Goal: Task Accomplishment & Management: Use online tool/utility

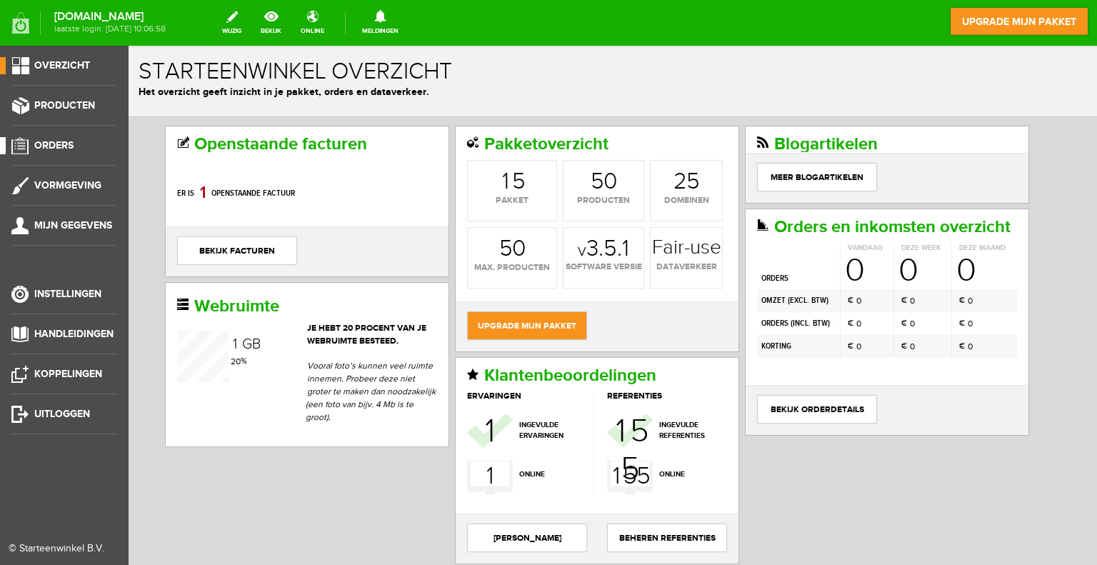
click at [54, 144] on span "Orders" at bounding box center [53, 145] width 39 height 12
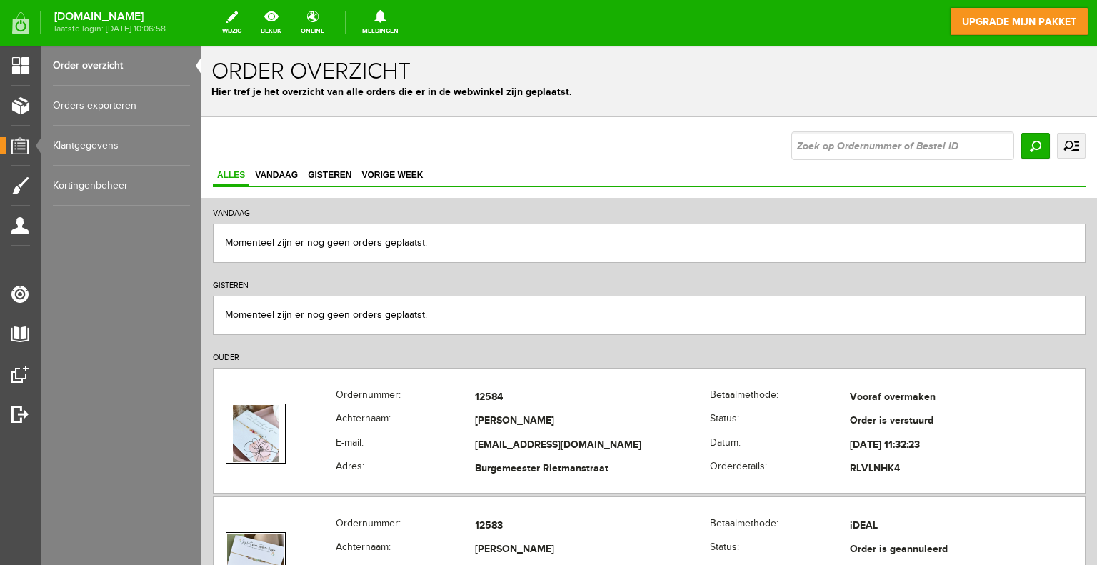
click at [1065, 144] on link "uitgebreid zoeken" at bounding box center [1071, 146] width 29 height 26
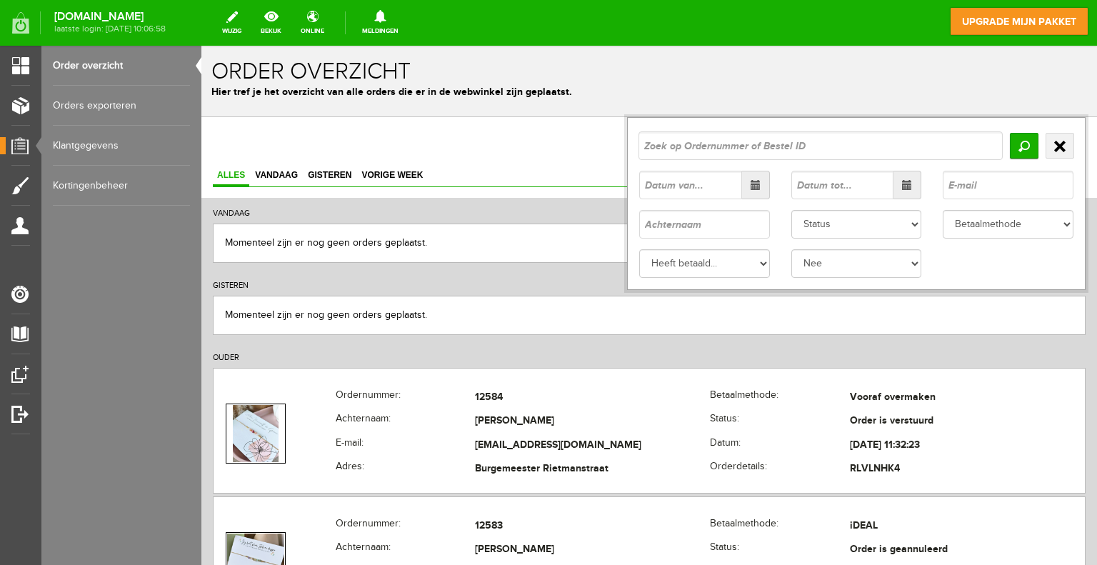
click at [745, 191] on span at bounding box center [756, 185] width 28 height 29
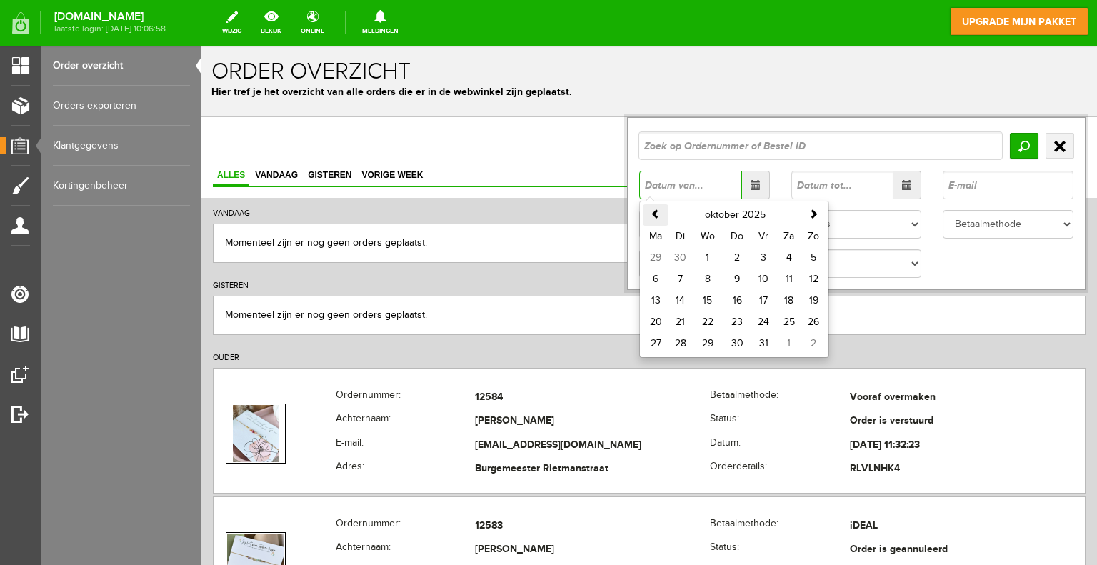
click at [643, 214] on th at bounding box center [656, 214] width 26 height 21
click at [651, 211] on span at bounding box center [656, 214] width 10 height 10
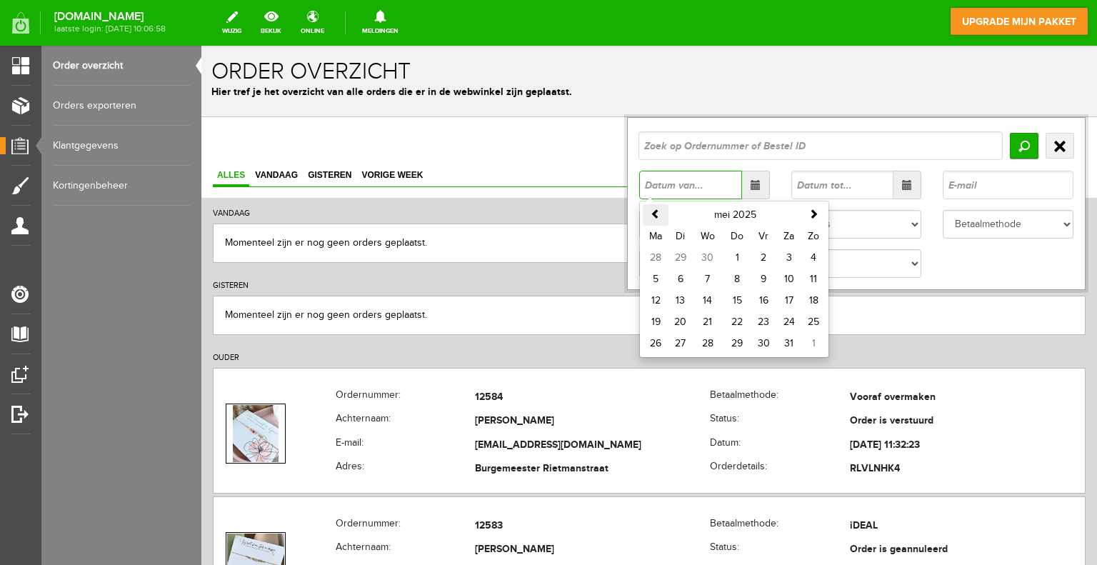
click at [651, 211] on span at bounding box center [656, 214] width 10 height 10
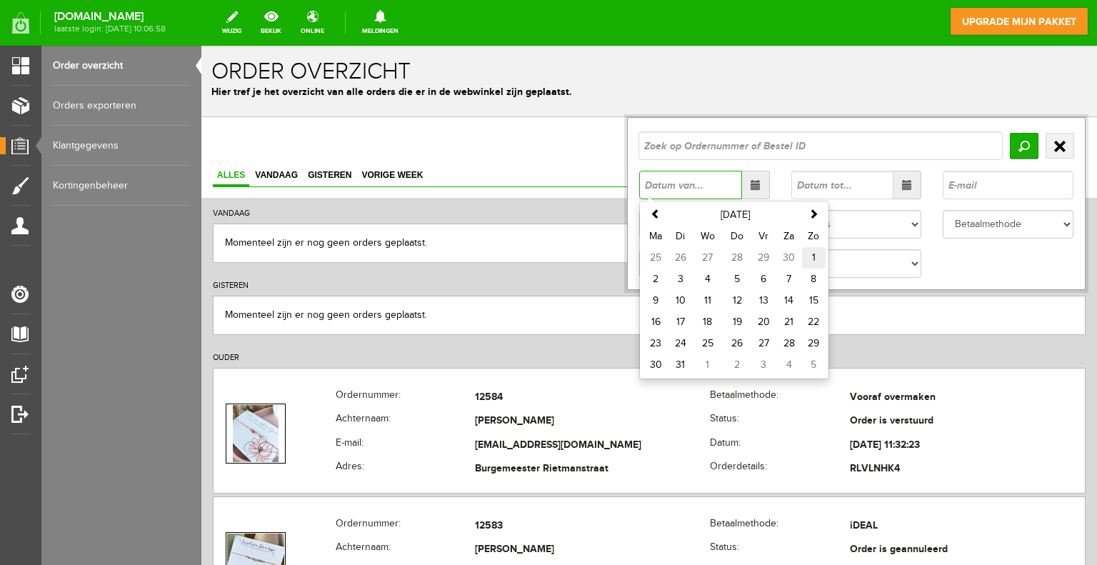
click at [802, 256] on td "1" at bounding box center [814, 257] width 24 height 21
type input "[DATE]"
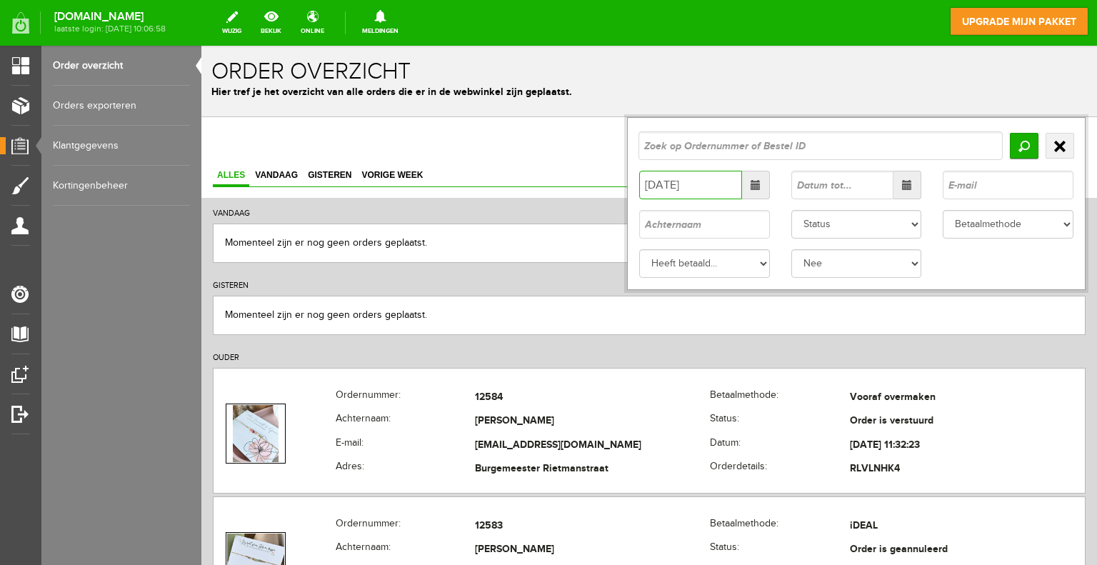
click at [902, 185] on span at bounding box center [907, 185] width 10 height 10
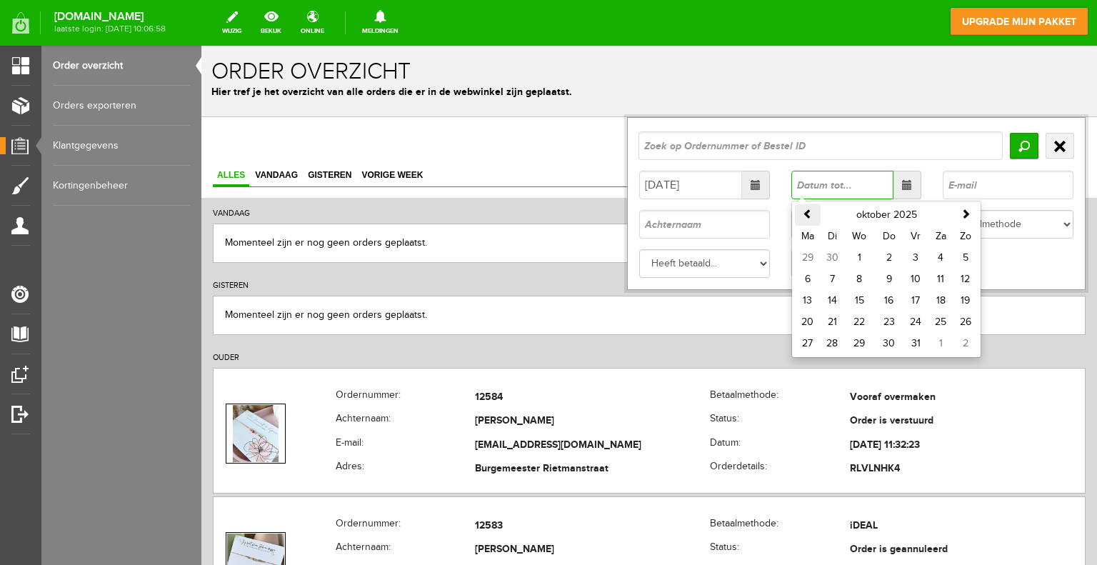
click at [803, 215] on span at bounding box center [808, 214] width 10 height 10
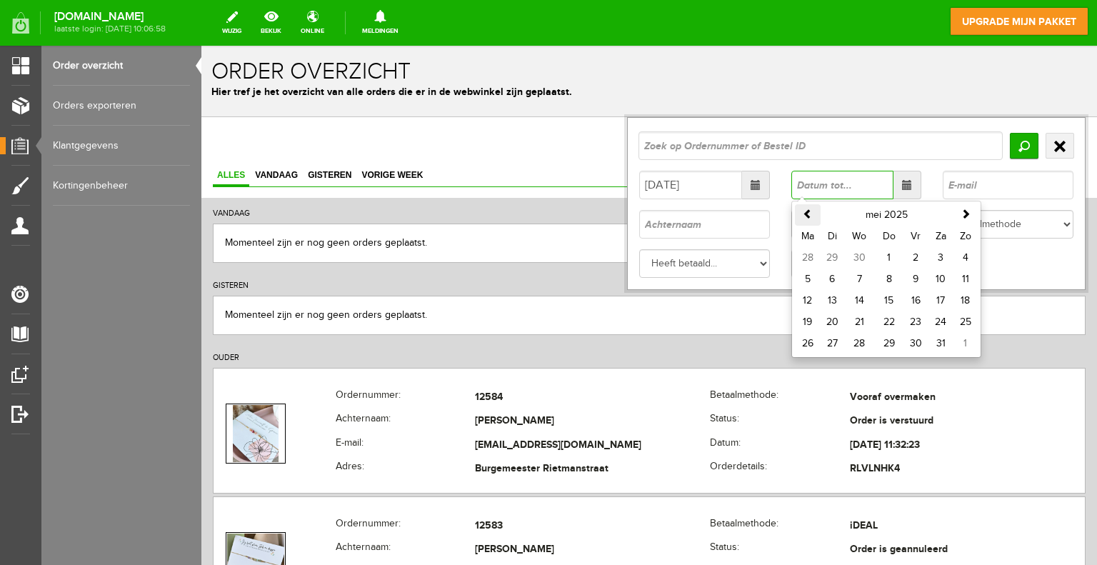
click at [803, 215] on span at bounding box center [808, 214] width 10 height 10
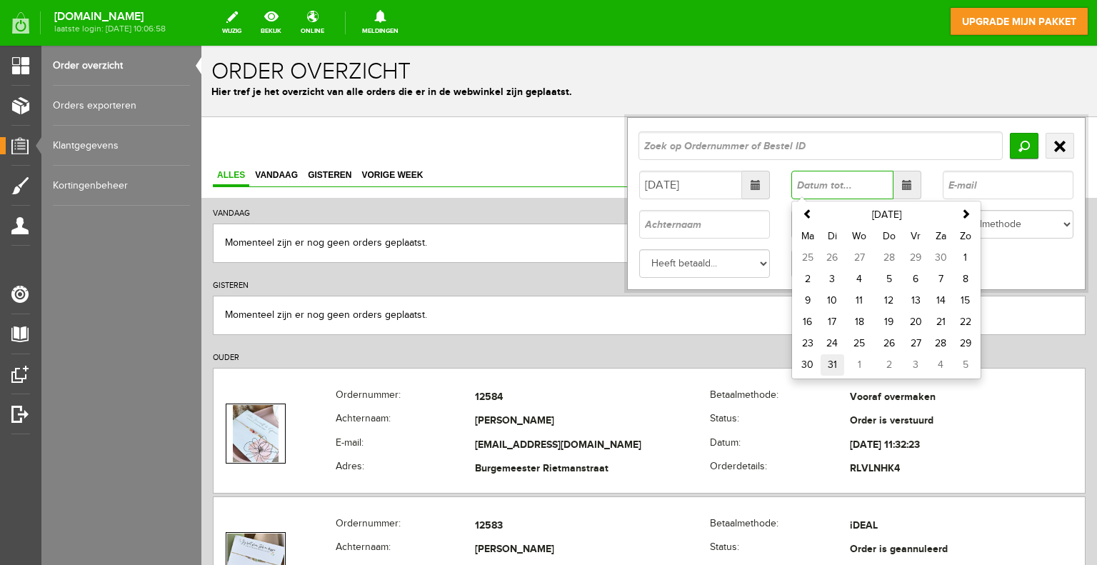
click at [828, 364] on td "31" at bounding box center [832, 364] width 24 height 21
type input "[DATE]"
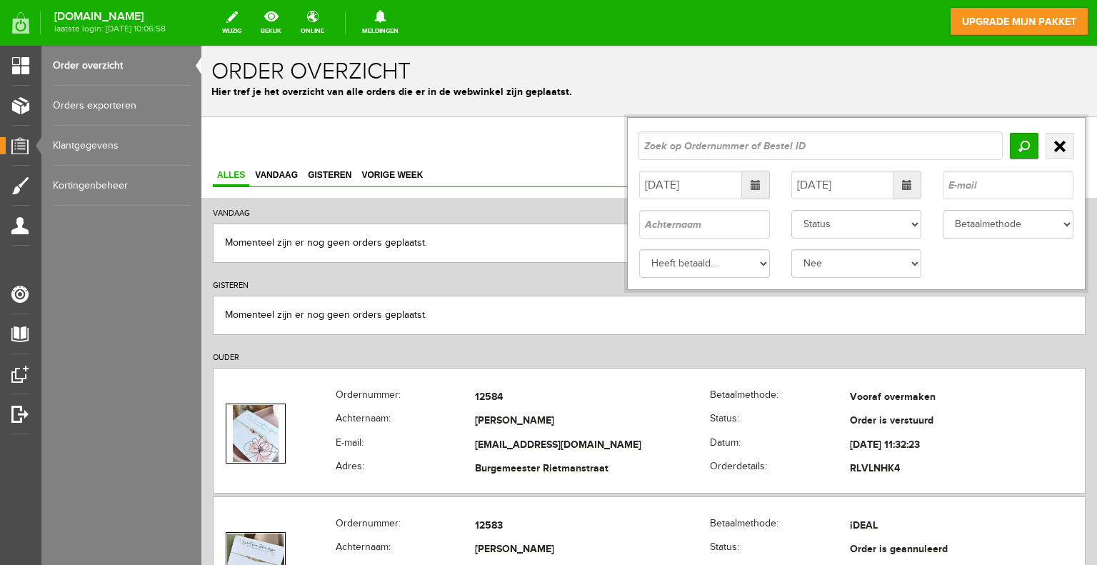
click at [103, 105] on link "Orders exporteren" at bounding box center [121, 106] width 137 height 40
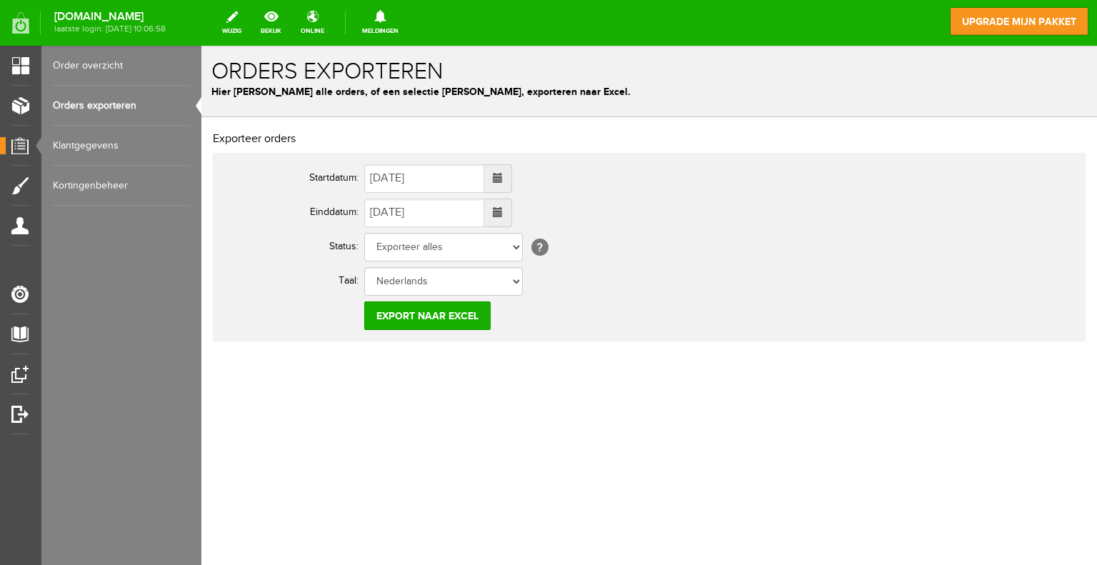
click at [503, 181] on span at bounding box center [498, 178] width 10 height 10
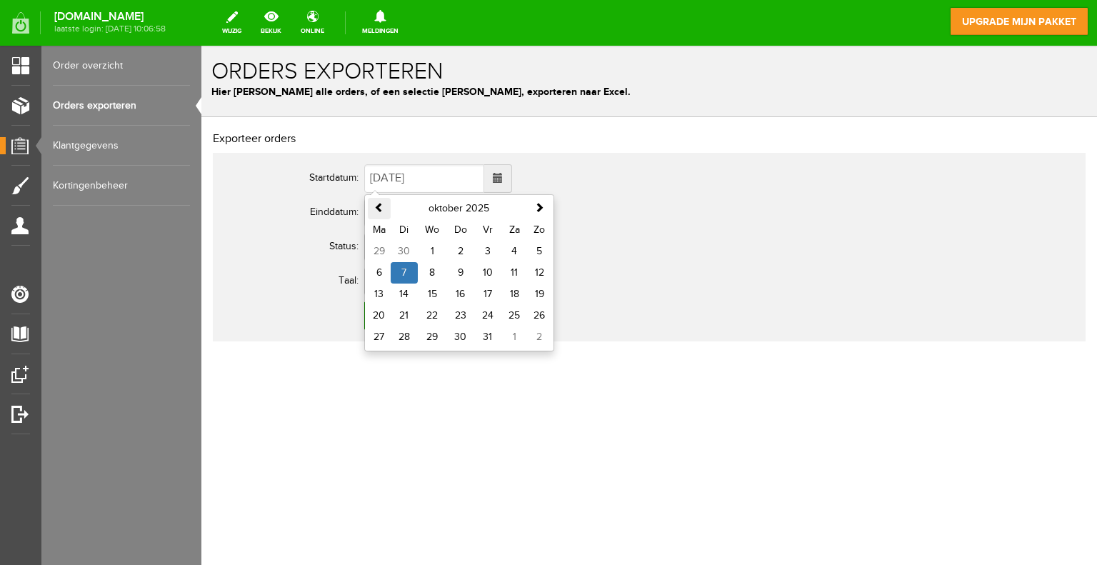
click at [374, 211] on span at bounding box center [379, 207] width 10 height 10
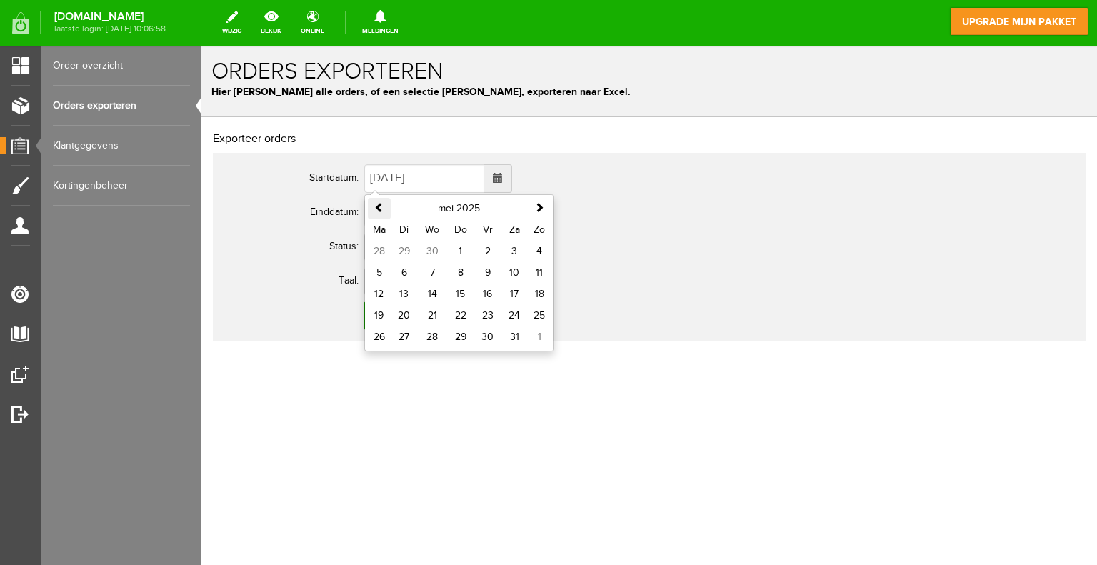
click at [374, 211] on span at bounding box center [379, 207] width 10 height 10
click at [374, 210] on span at bounding box center [379, 207] width 10 height 10
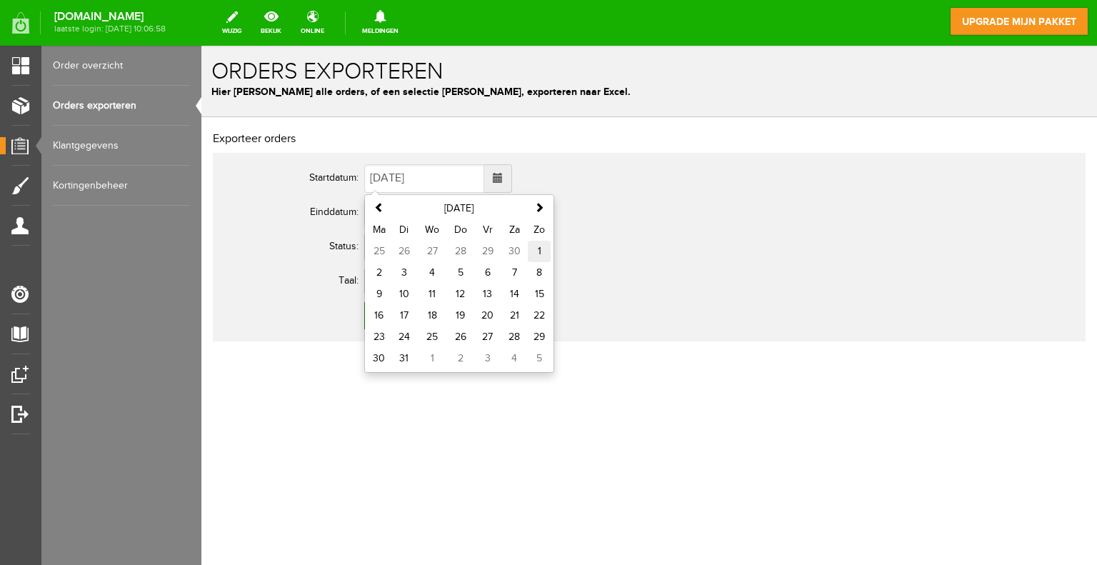
click at [539, 251] on td "1" at bounding box center [539, 251] width 23 height 21
type input "[DATE]"
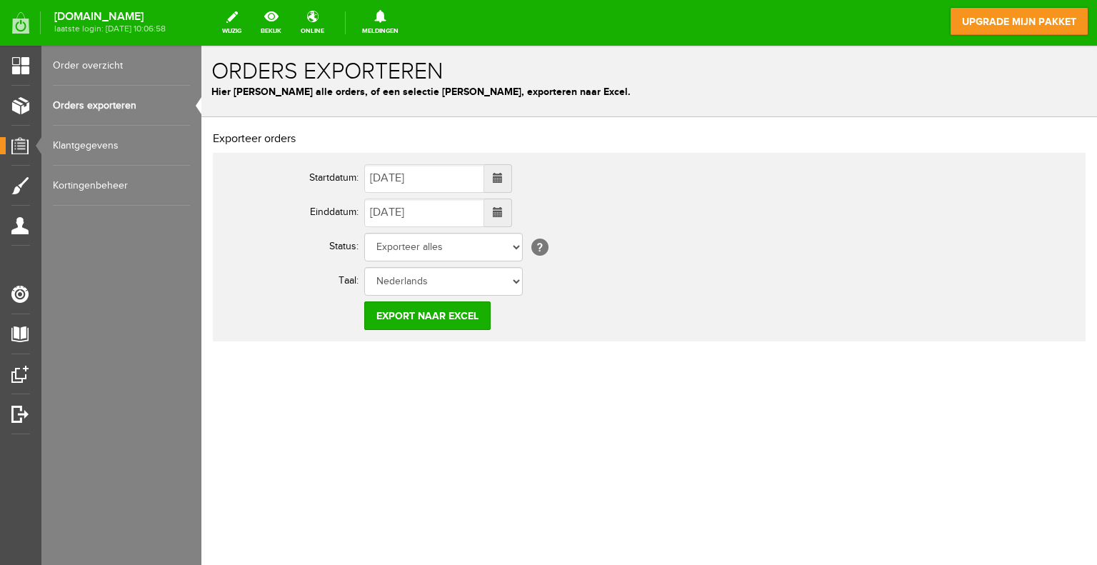
click at [503, 212] on span at bounding box center [498, 212] width 10 height 10
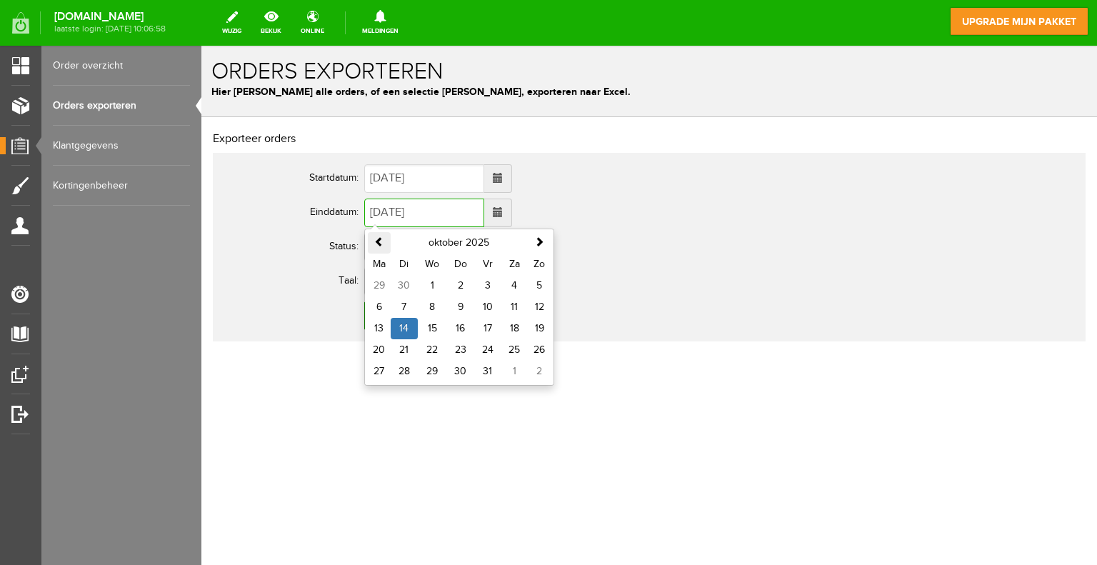
click at [376, 245] on span at bounding box center [379, 241] width 10 height 10
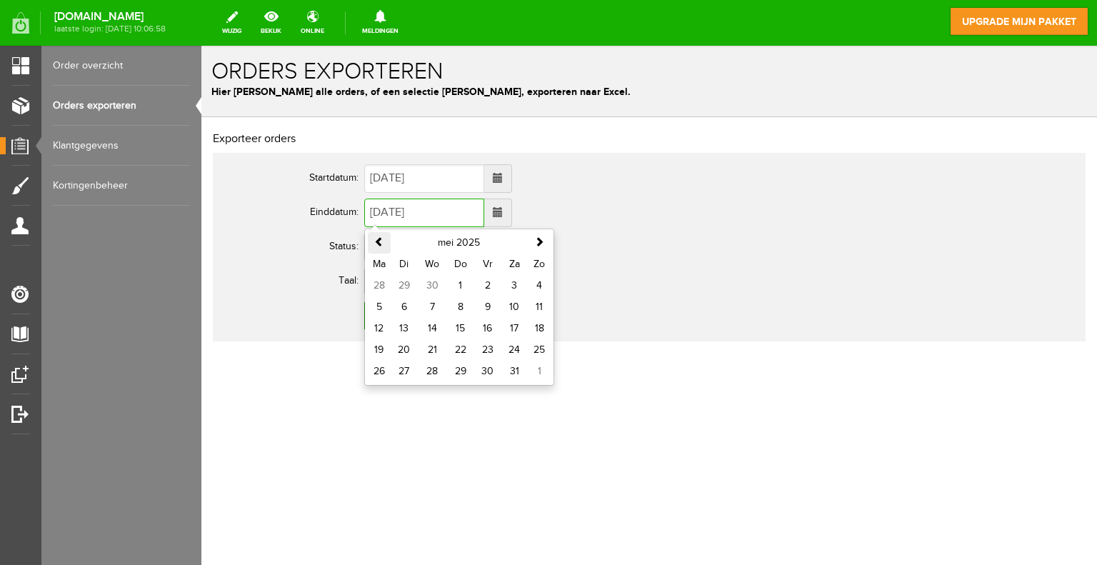
click at [376, 245] on span at bounding box center [379, 241] width 10 height 10
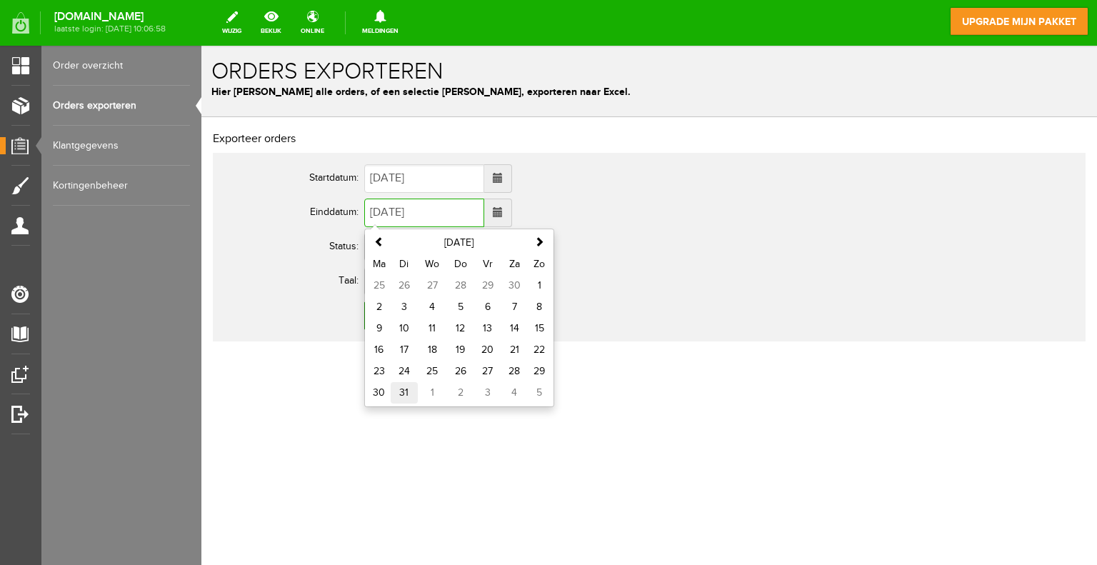
click at [406, 390] on td "31" at bounding box center [404, 392] width 27 height 21
type input "[DATE]"
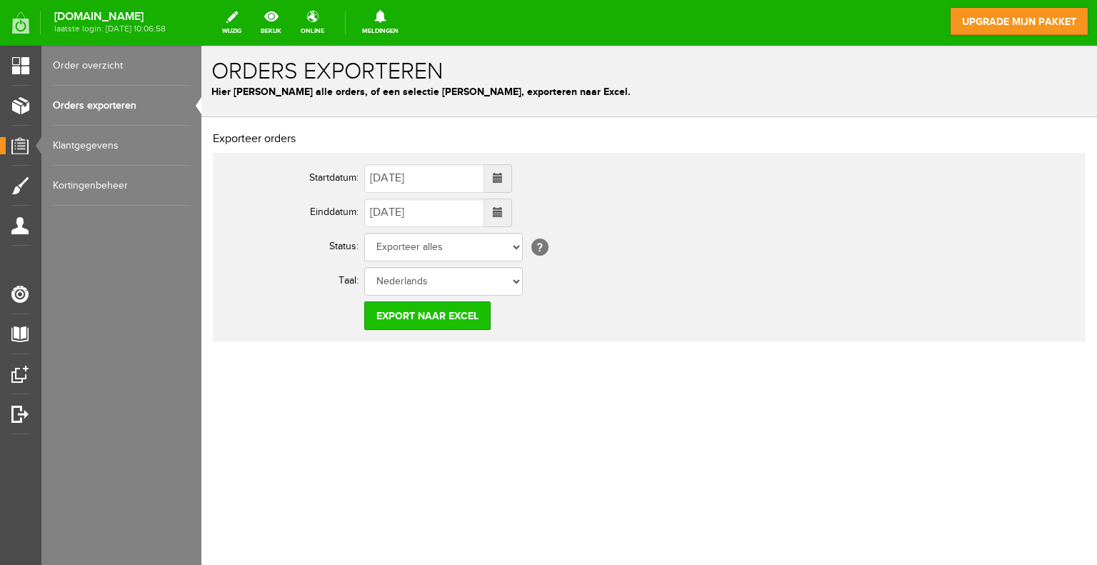
click at [449, 319] on input "Export naar Excel" at bounding box center [427, 315] width 126 height 29
click at [503, 179] on span at bounding box center [498, 178] width 10 height 10
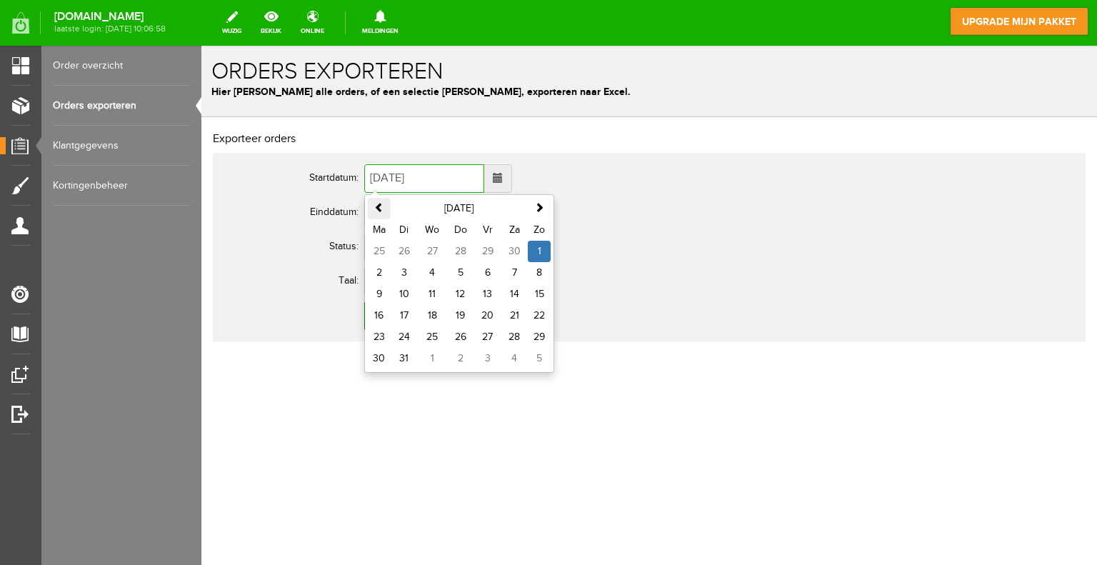
click at [386, 213] on th at bounding box center [379, 208] width 23 height 21
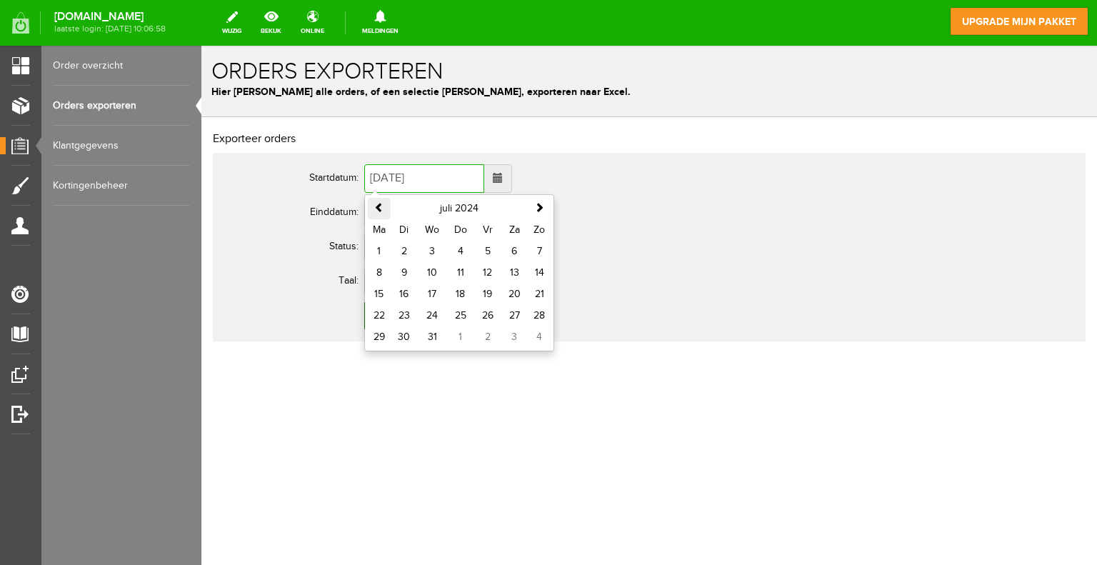
click at [386, 213] on th at bounding box center [379, 208] width 23 height 21
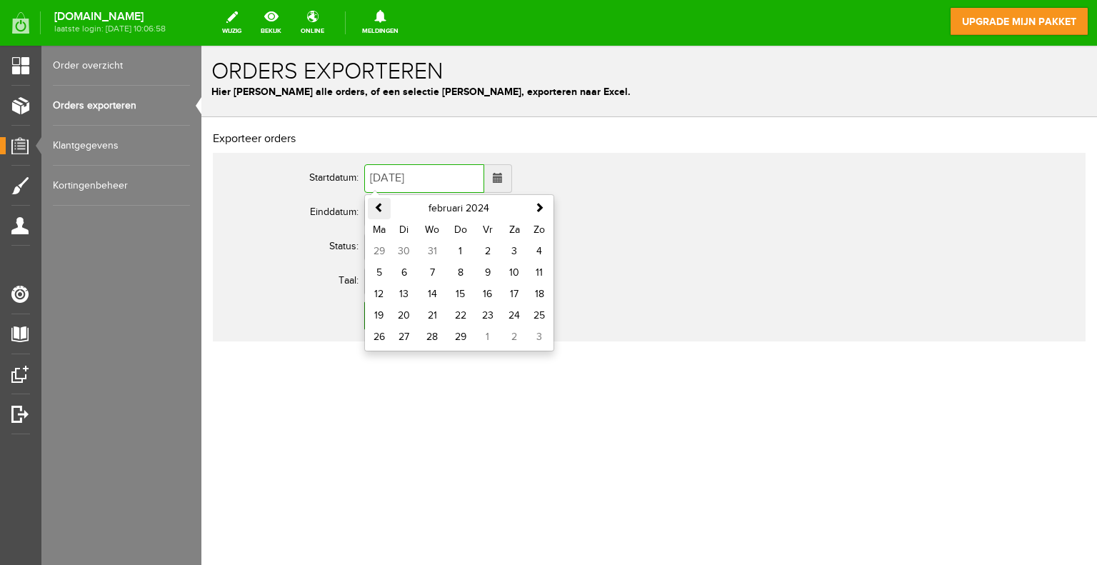
click at [386, 213] on th at bounding box center [379, 208] width 23 height 21
click at [486, 255] on td "1" at bounding box center [487, 251] width 27 height 21
type input "[DATE]"
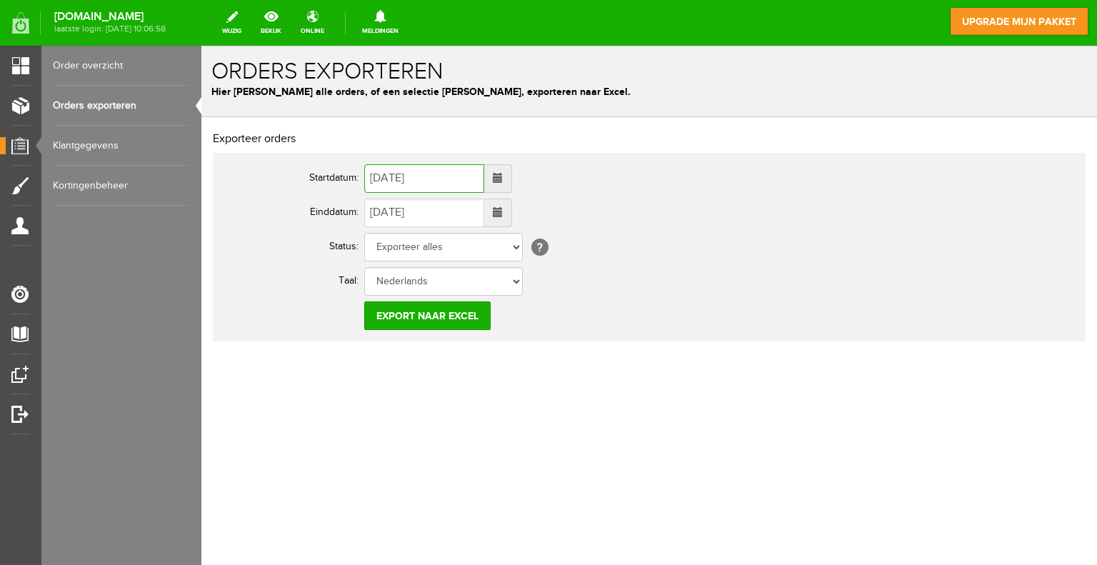
click at [512, 213] on span at bounding box center [498, 213] width 28 height 29
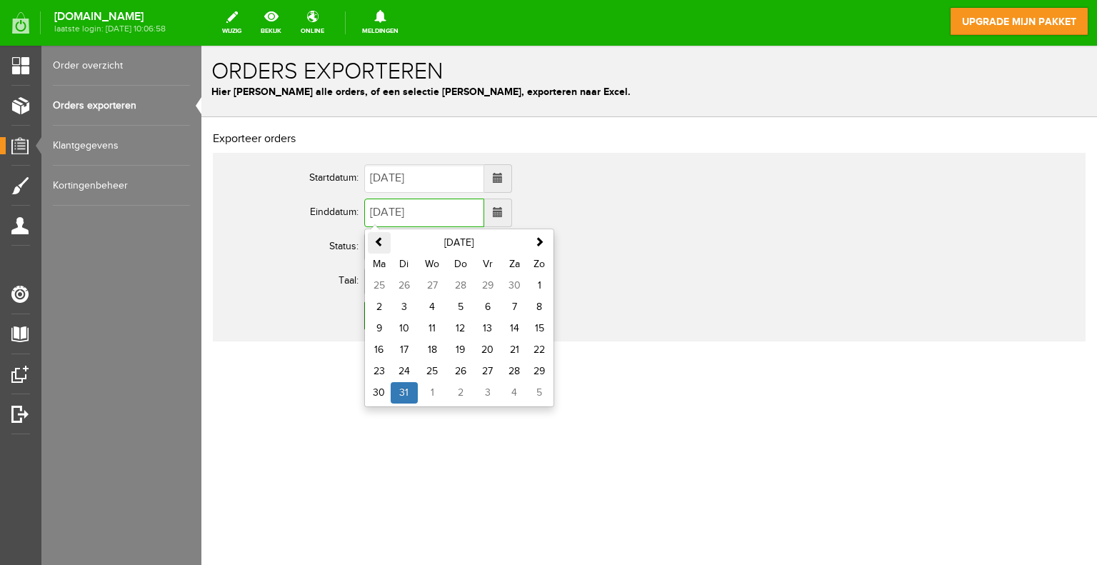
click at [381, 241] on span at bounding box center [379, 241] width 10 height 10
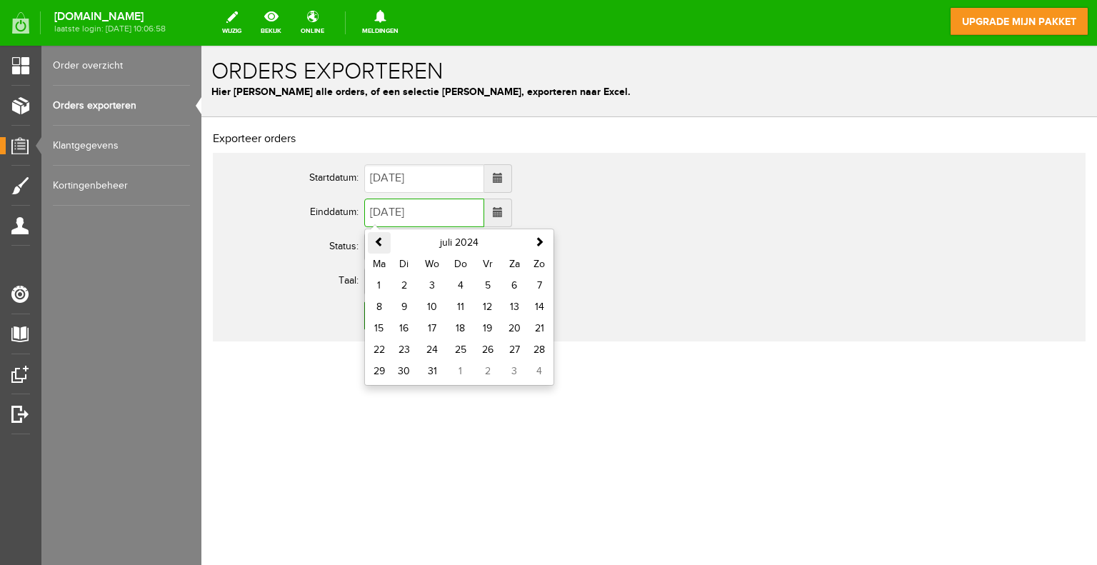
click at [381, 241] on span at bounding box center [379, 241] width 10 height 10
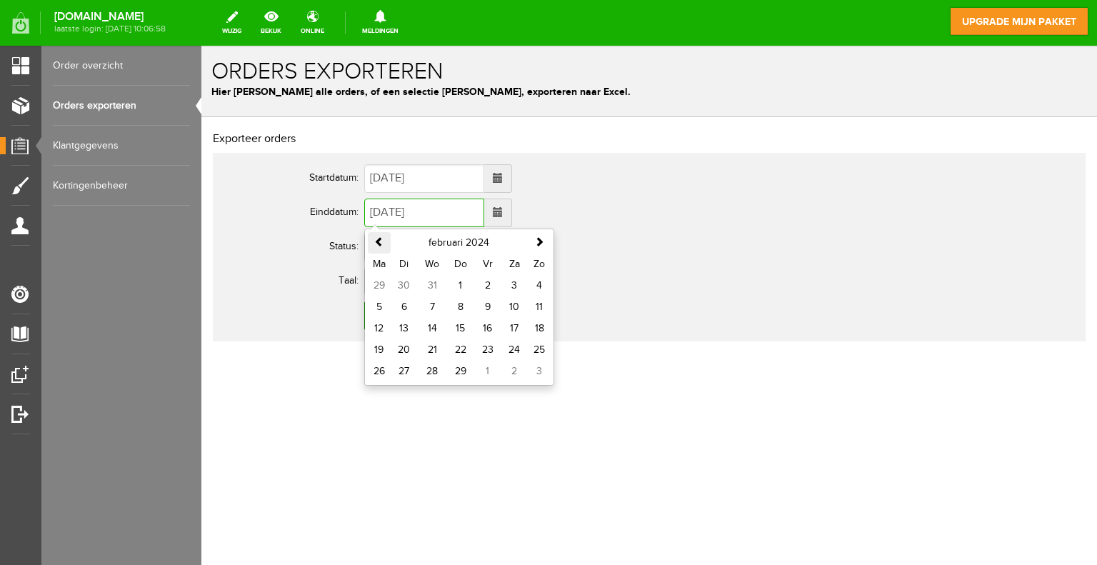
click at [381, 241] on span at bounding box center [379, 241] width 10 height 10
click at [540, 373] on td "31" at bounding box center [539, 371] width 23 height 21
type input "[DATE]"
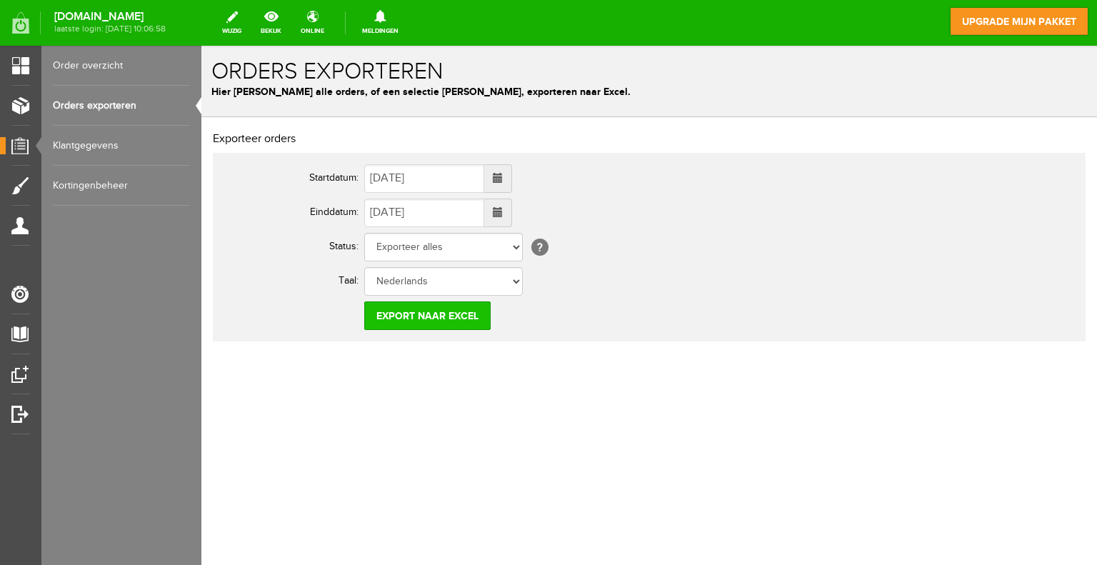
click at [428, 313] on input "Export naar Excel" at bounding box center [427, 315] width 126 height 29
click at [503, 182] on span at bounding box center [498, 178] width 10 height 10
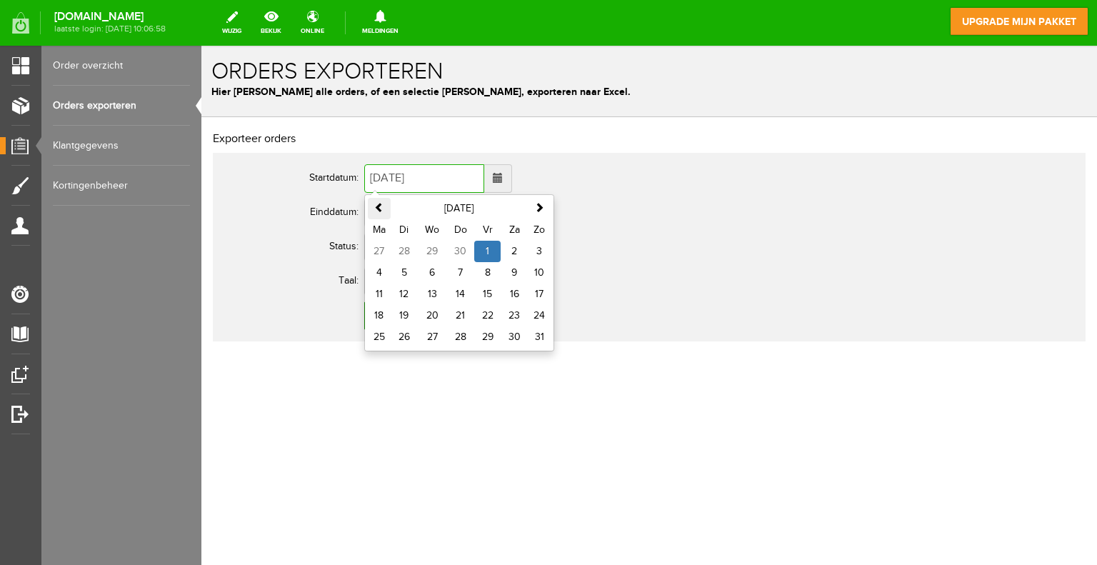
click at [378, 208] on span at bounding box center [379, 207] width 10 height 10
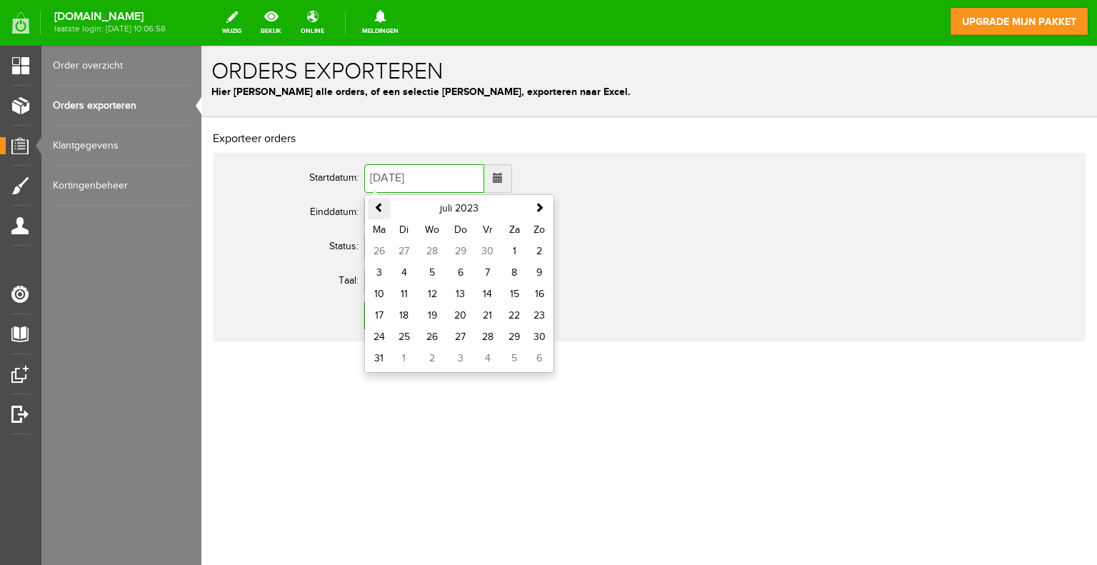
click at [378, 208] on span at bounding box center [379, 207] width 10 height 10
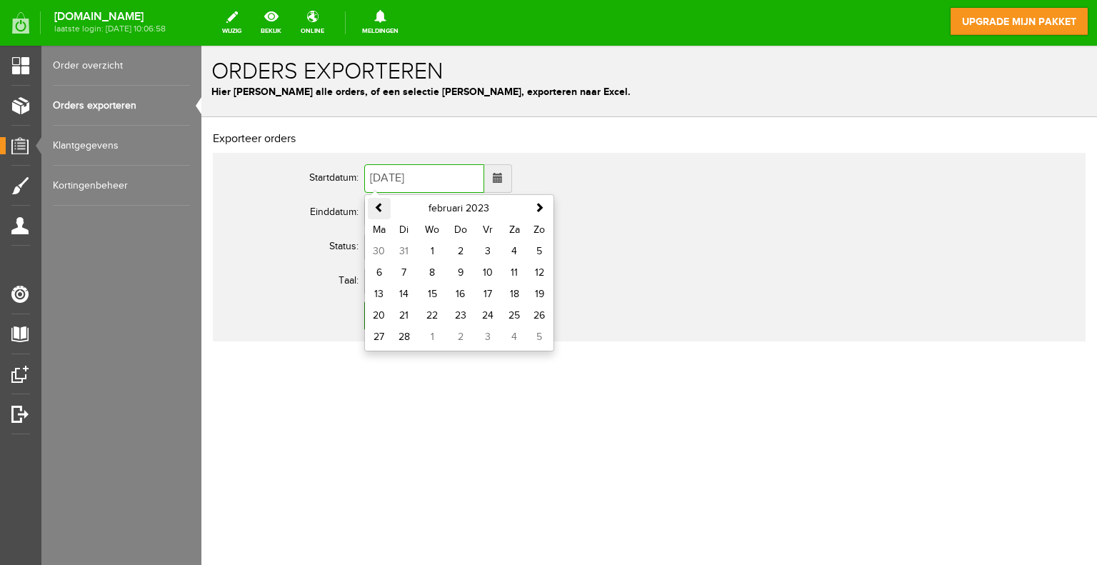
click at [378, 208] on span at bounding box center [379, 207] width 10 height 10
click at [459, 250] on td "1" at bounding box center [460, 251] width 27 height 21
type input "[DATE]"
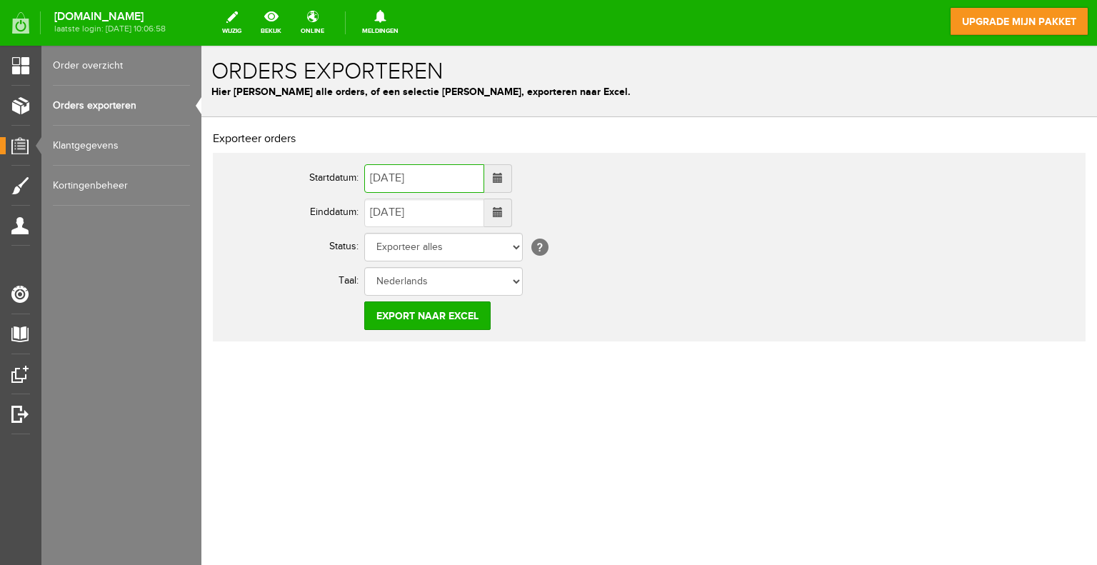
click at [503, 211] on span at bounding box center [498, 212] width 10 height 10
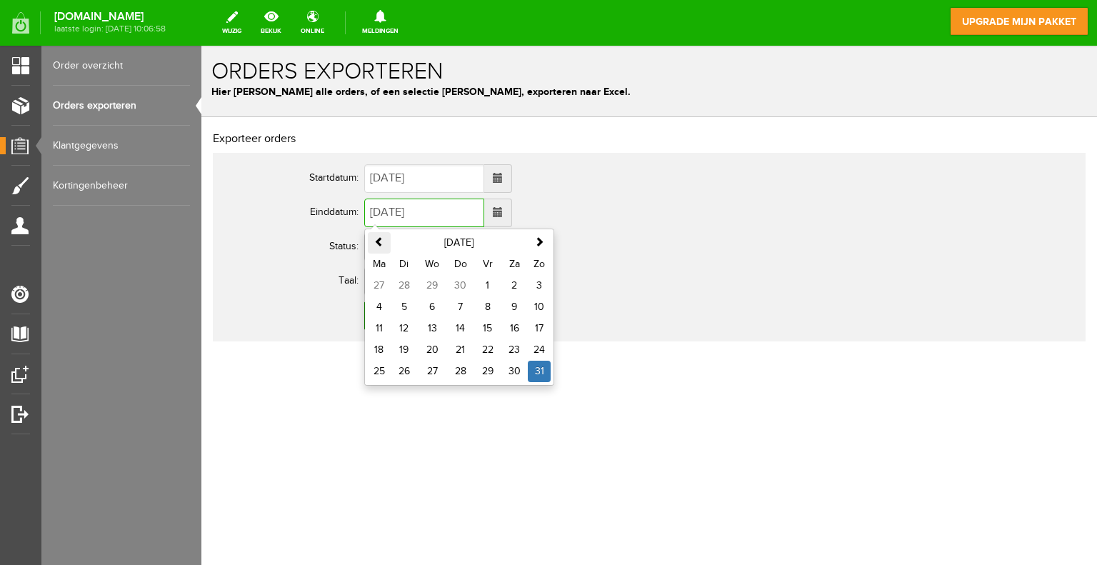
click at [377, 239] on span at bounding box center [379, 241] width 10 height 10
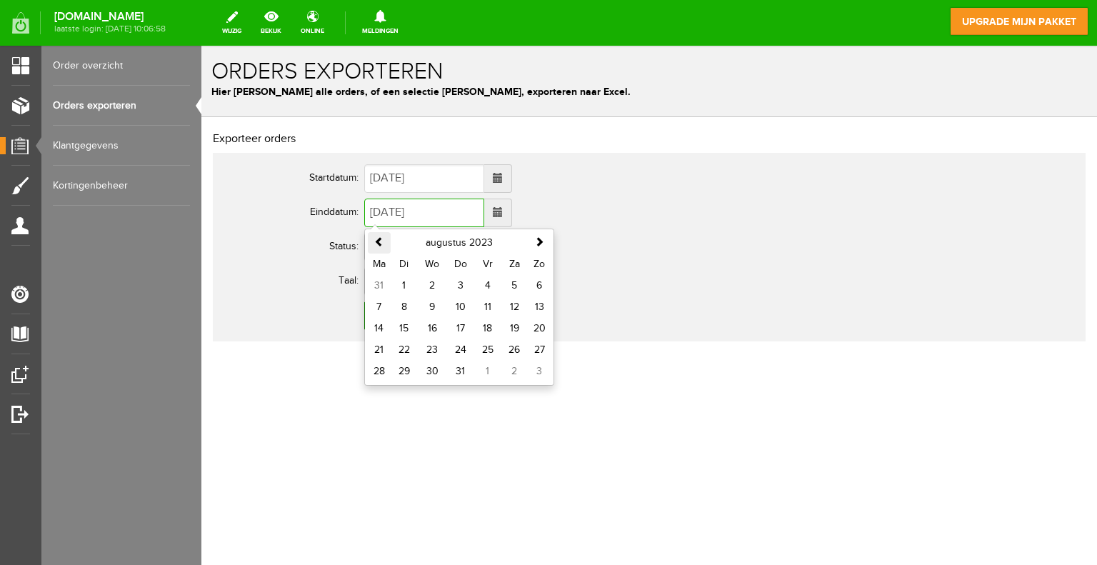
click at [377, 239] on span at bounding box center [379, 241] width 10 height 10
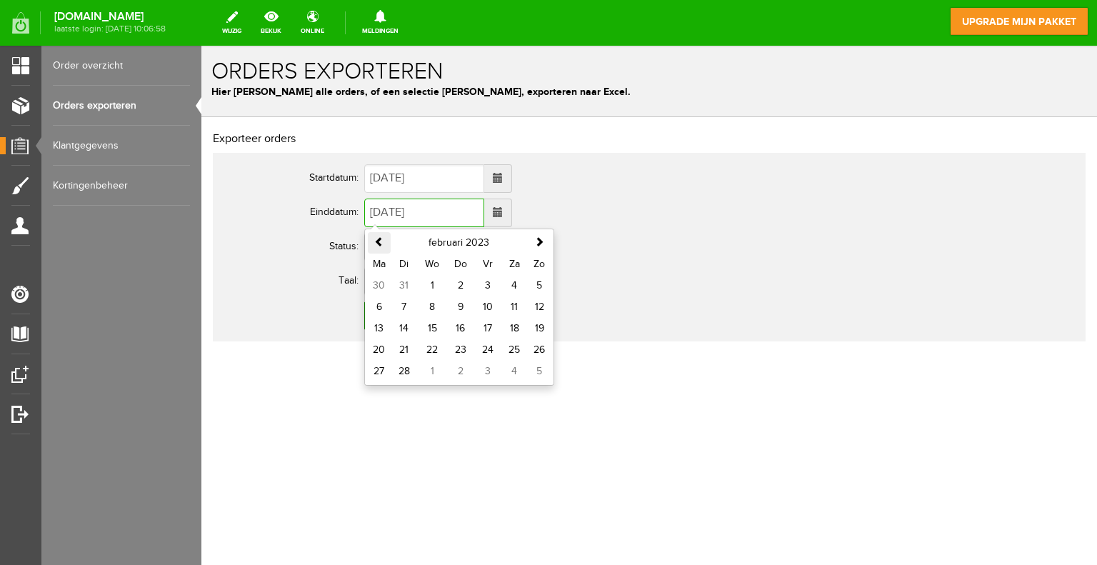
click at [377, 239] on span at bounding box center [379, 241] width 10 height 10
click at [518, 371] on td "31" at bounding box center [514, 371] width 27 height 21
type input "[DATE]"
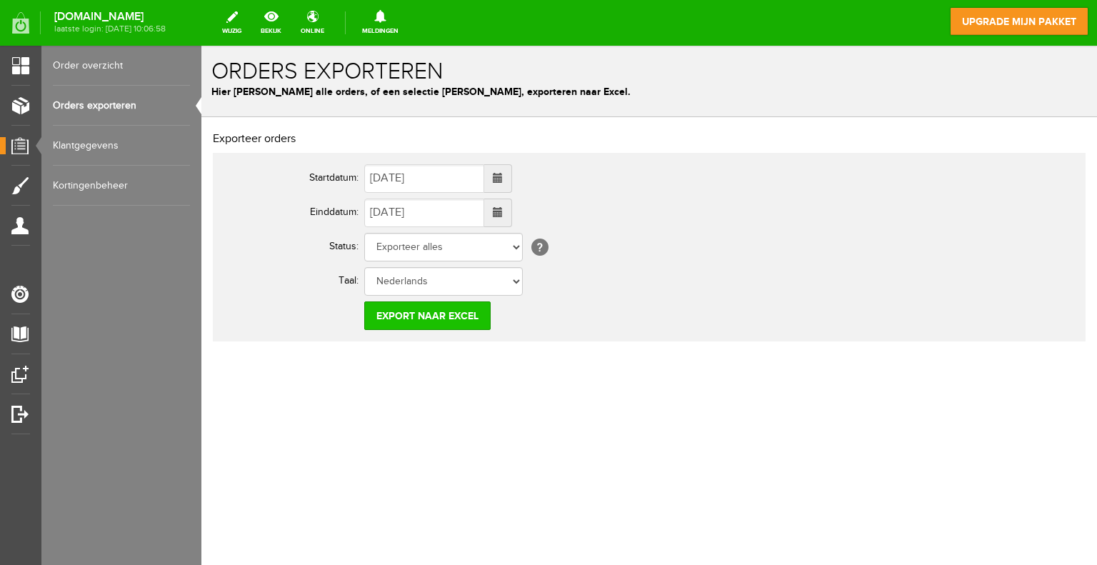
click at [443, 316] on input "Export naar Excel" at bounding box center [427, 315] width 126 height 29
click at [503, 175] on span at bounding box center [498, 178] width 10 height 10
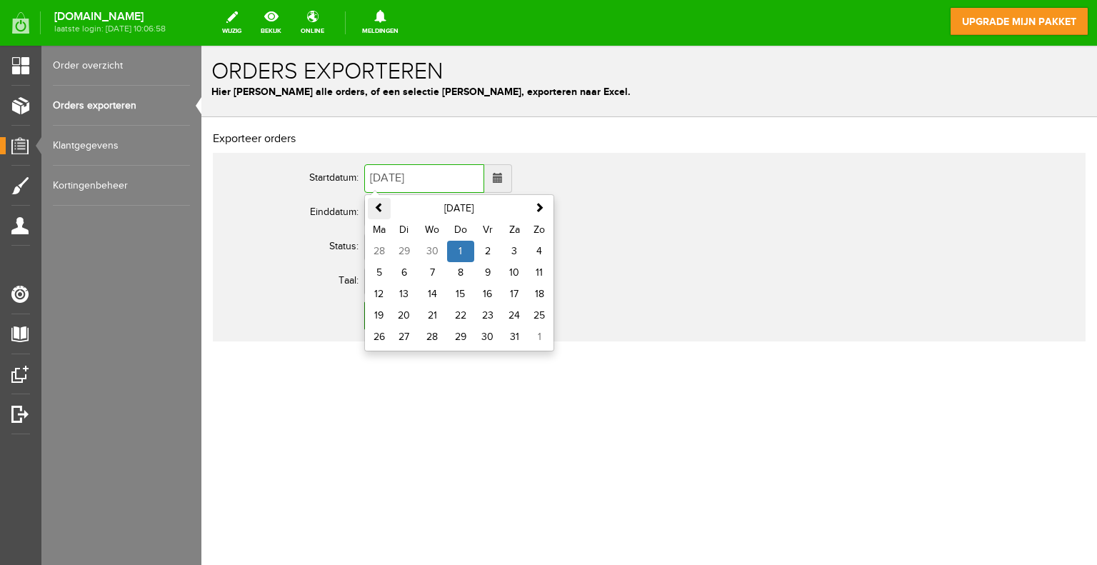
click at [373, 209] on th at bounding box center [379, 208] width 23 height 21
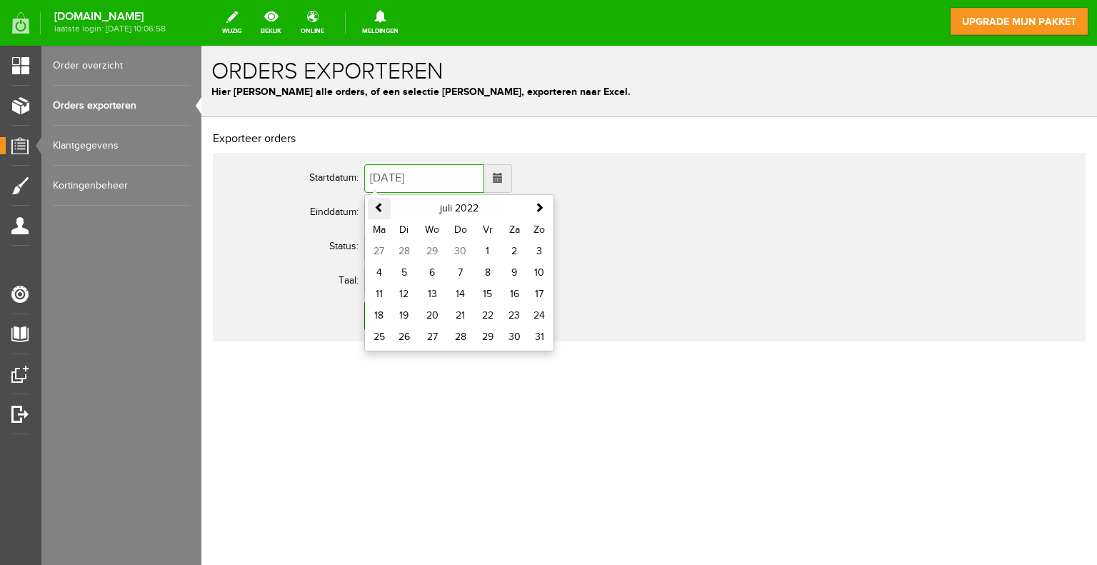
click at [373, 209] on th at bounding box center [379, 208] width 23 height 21
click at [373, 208] on th at bounding box center [379, 208] width 23 height 21
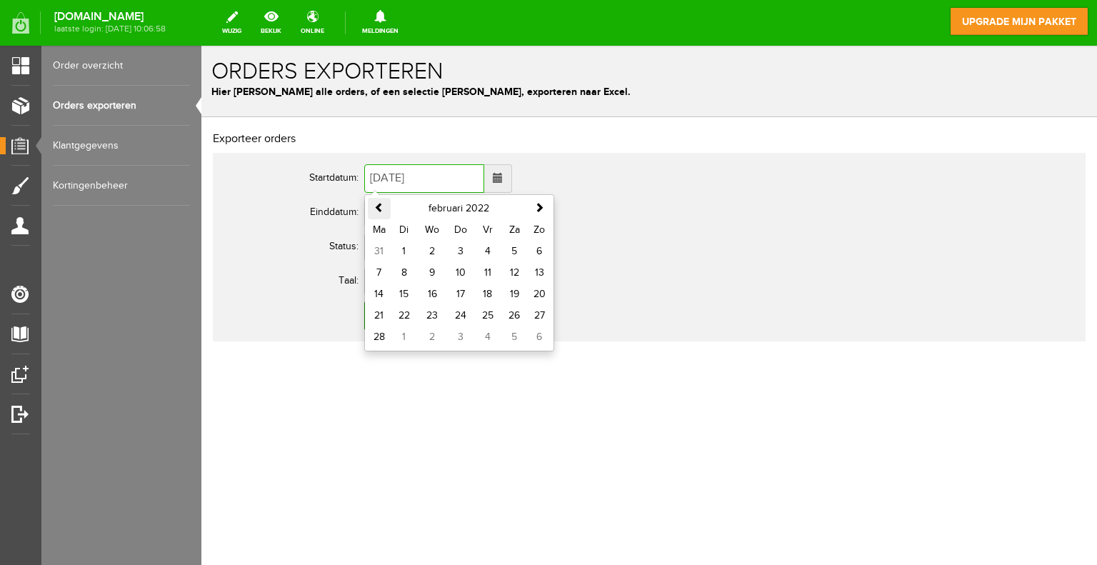
click at [371, 206] on th at bounding box center [379, 208] width 23 height 21
click at [423, 250] on td "1" at bounding box center [432, 251] width 29 height 21
type input "[DATE]"
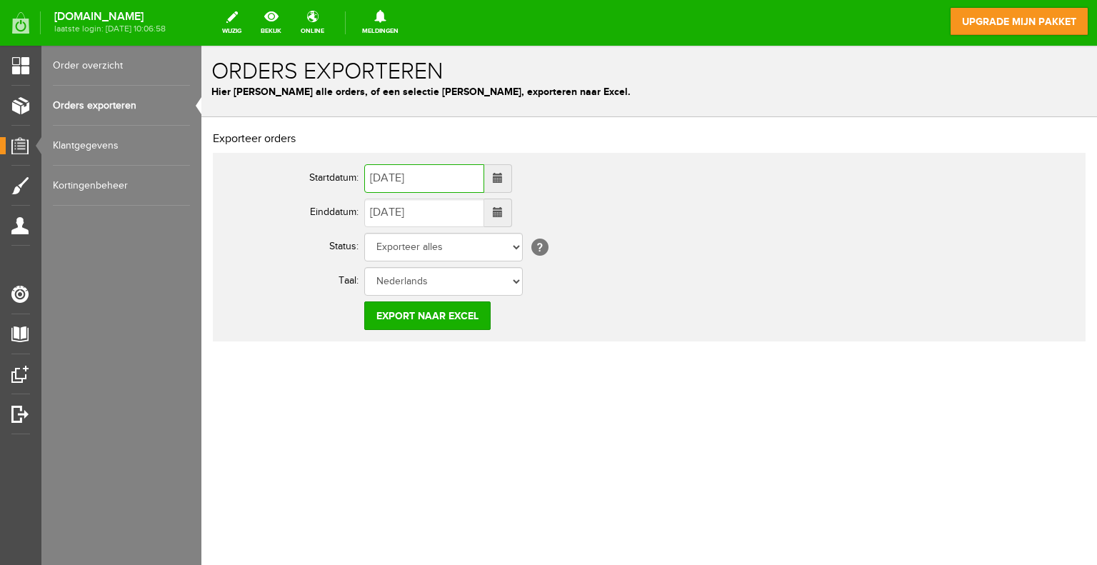
click at [503, 217] on span at bounding box center [498, 212] width 10 height 10
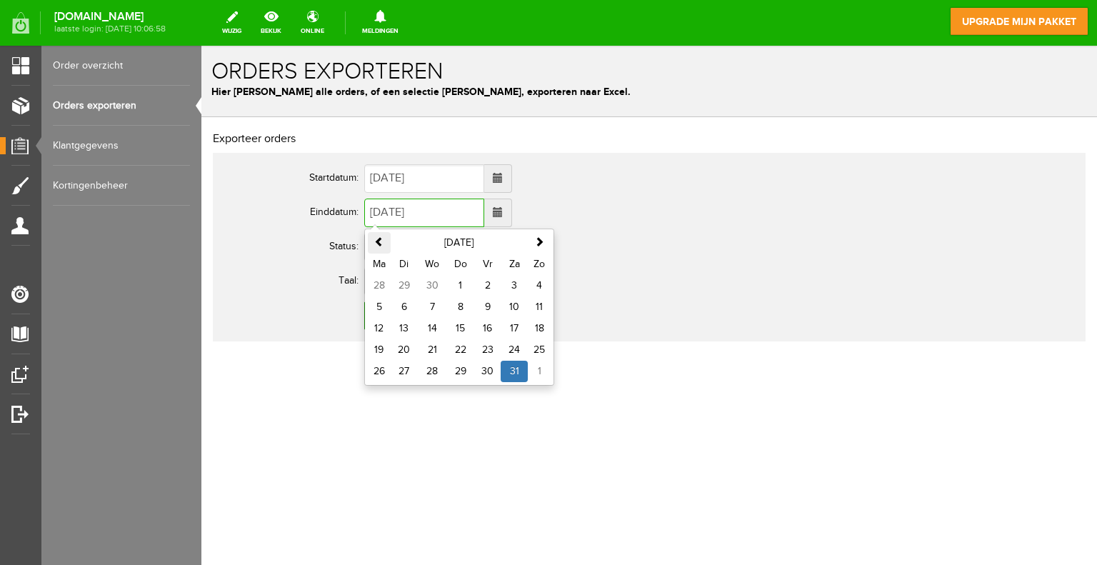
click at [371, 237] on th at bounding box center [379, 242] width 23 height 21
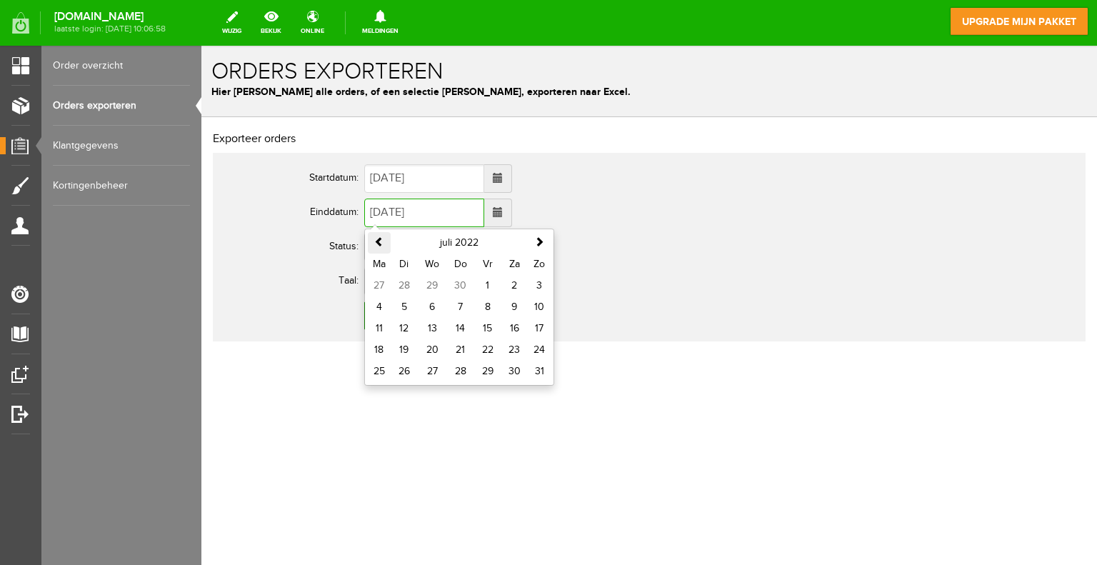
click at [371, 237] on th at bounding box center [379, 242] width 23 height 21
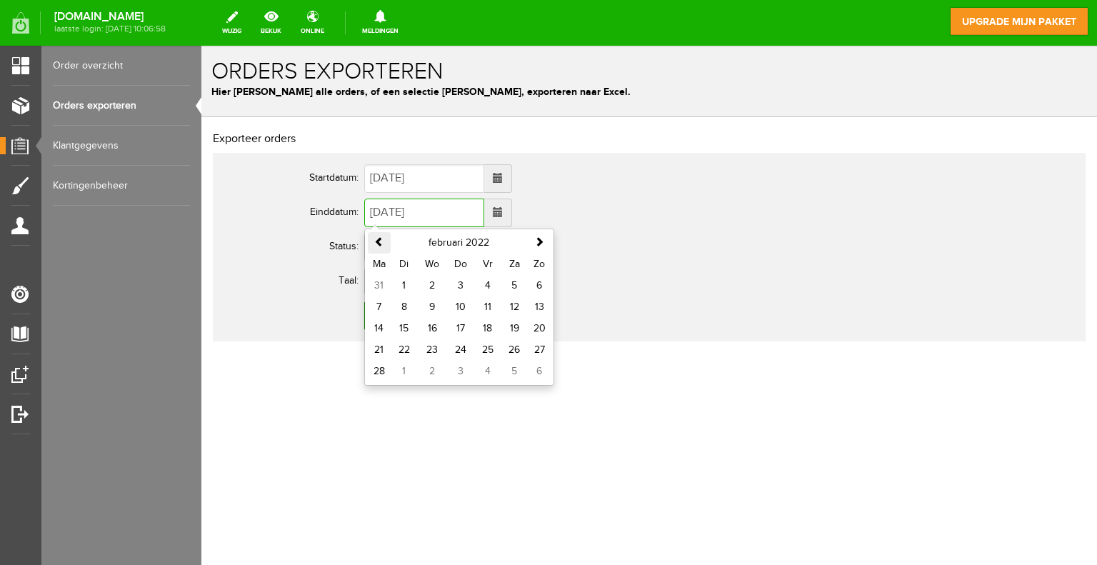
click at [371, 237] on th at bounding box center [379, 242] width 23 height 21
click at [484, 373] on td "31" at bounding box center [487, 371] width 27 height 21
type input "[DATE]"
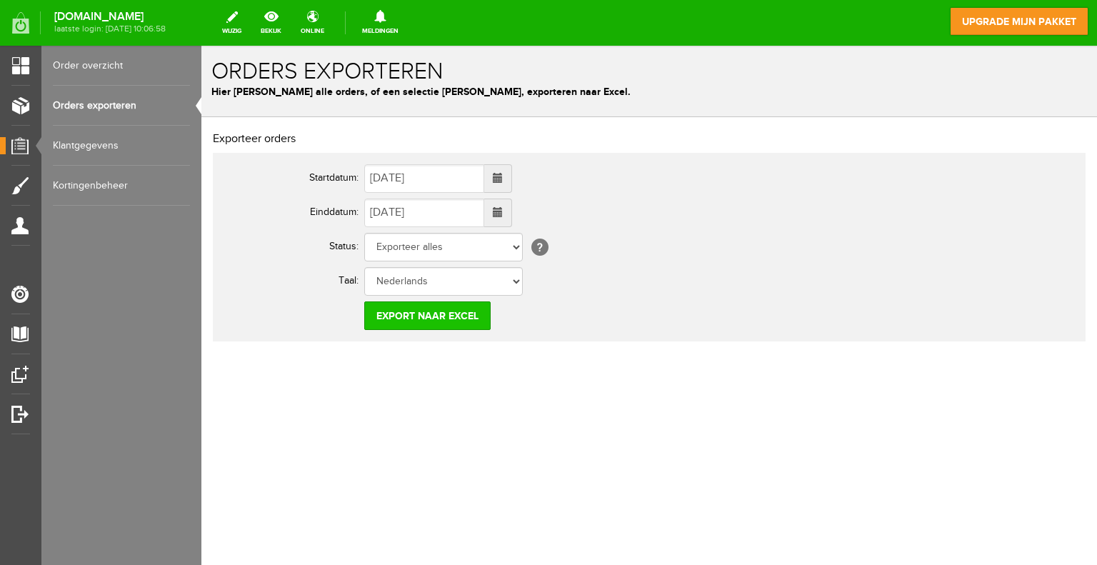
click at [448, 319] on input "Export naar Excel" at bounding box center [427, 315] width 126 height 29
click at [503, 174] on span at bounding box center [498, 178] width 10 height 10
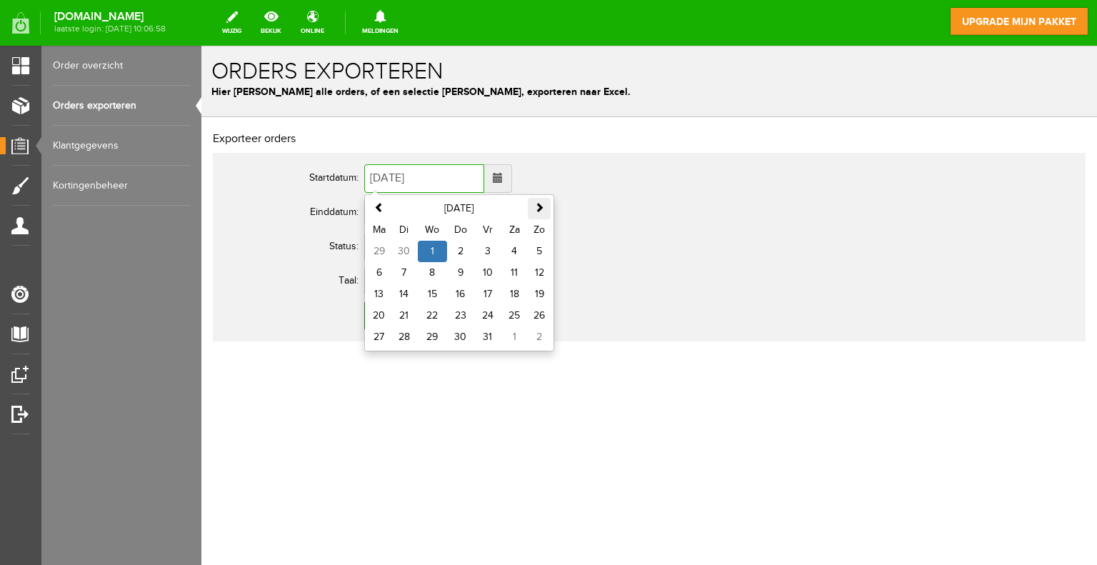
click at [533, 211] on th at bounding box center [539, 208] width 23 height 21
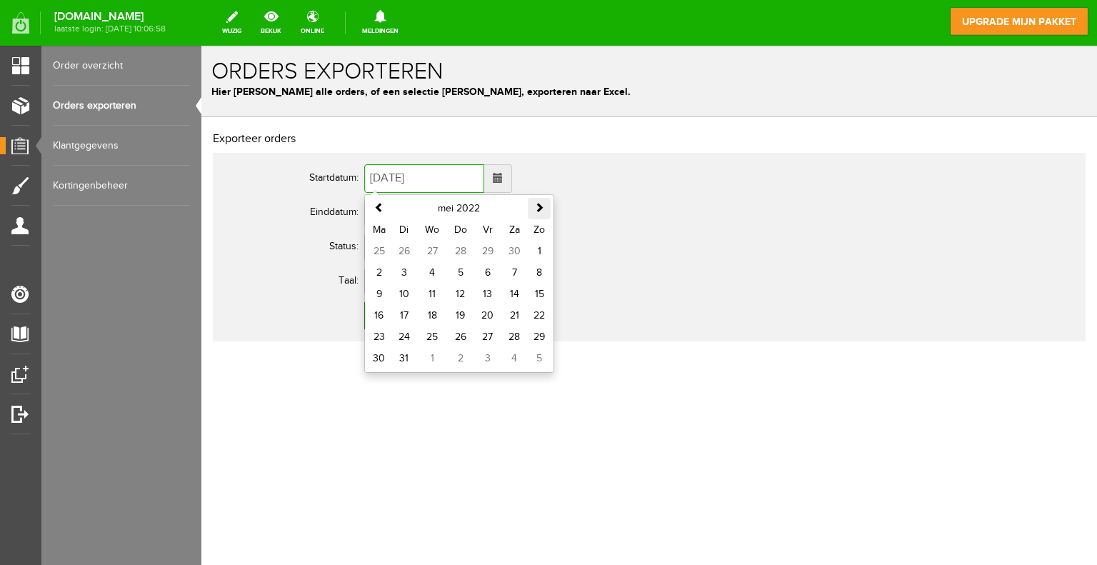
click at [533, 211] on th at bounding box center [539, 208] width 23 height 21
click at [388, 214] on th at bounding box center [379, 208] width 23 height 21
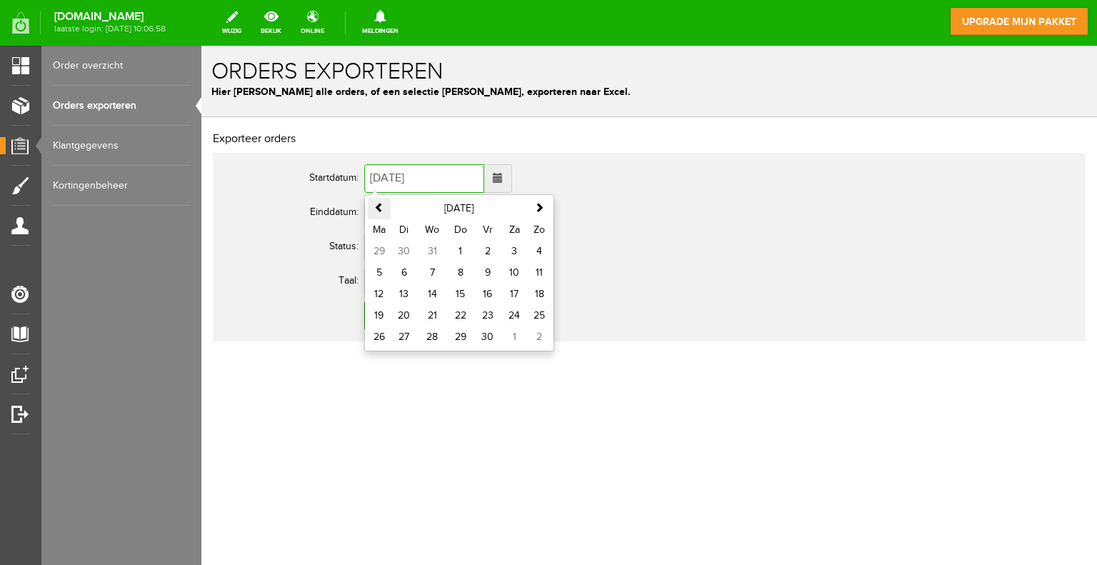
click at [388, 214] on th at bounding box center [379, 208] width 23 height 21
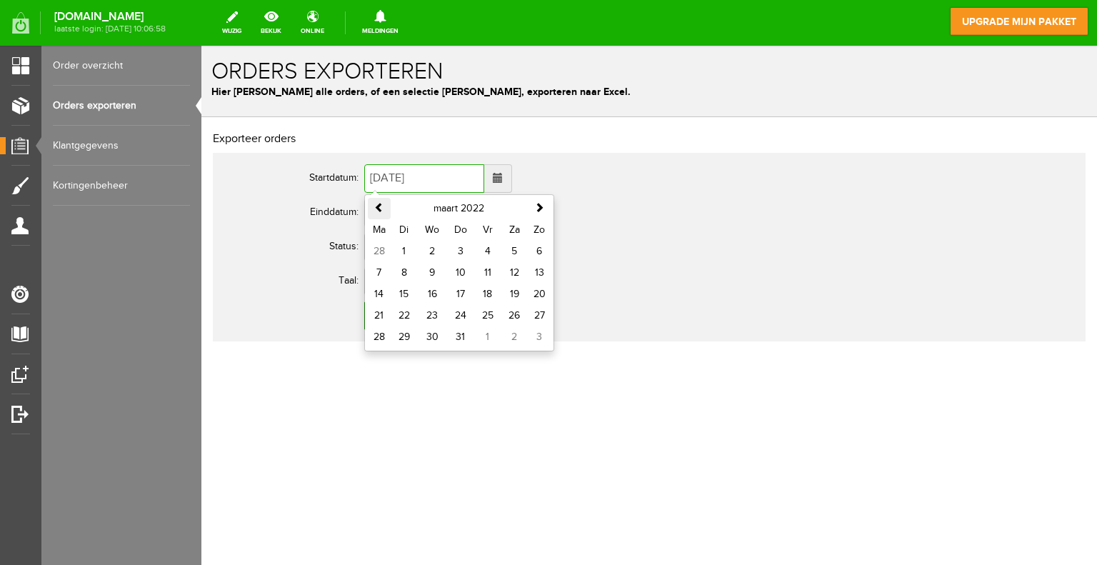
click at [388, 214] on th at bounding box center [379, 208] width 23 height 21
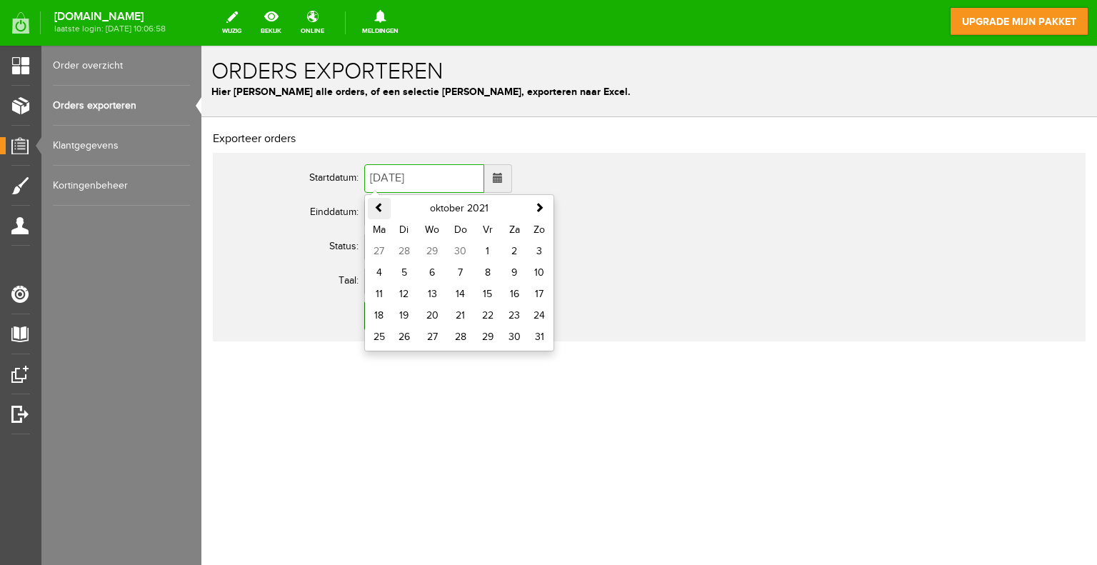
click at [388, 214] on th at bounding box center [379, 208] width 23 height 21
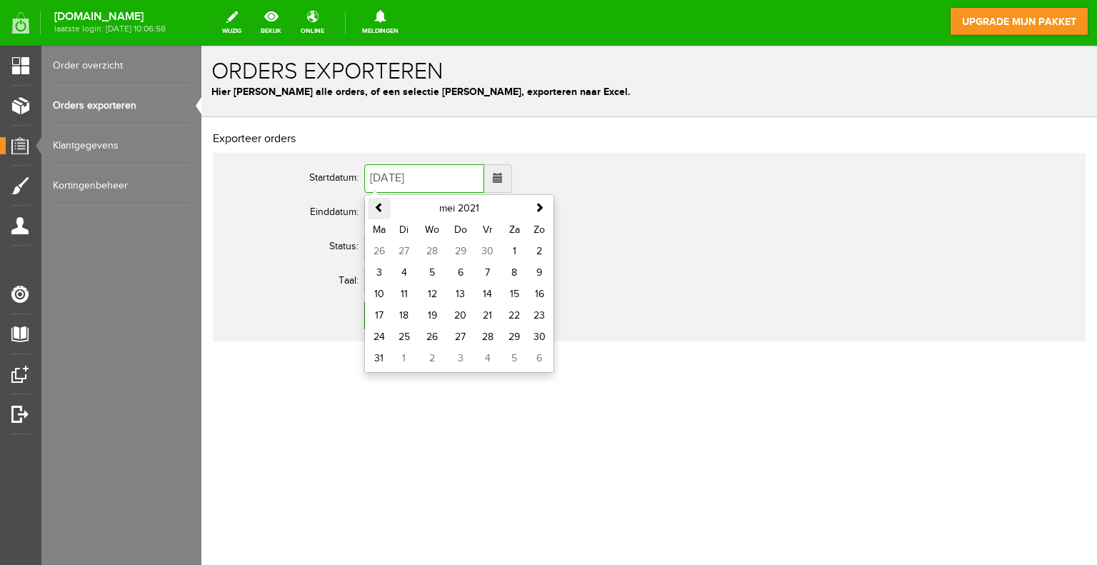
click at [388, 214] on th at bounding box center [379, 208] width 23 height 21
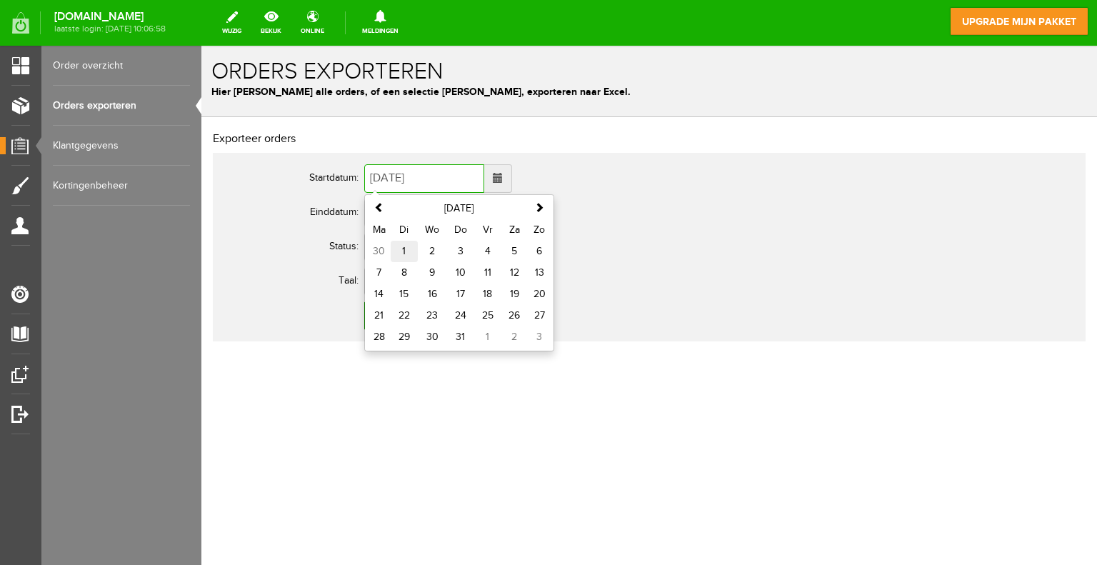
click at [396, 246] on td "1" at bounding box center [404, 251] width 27 height 21
type input "[DATE]"
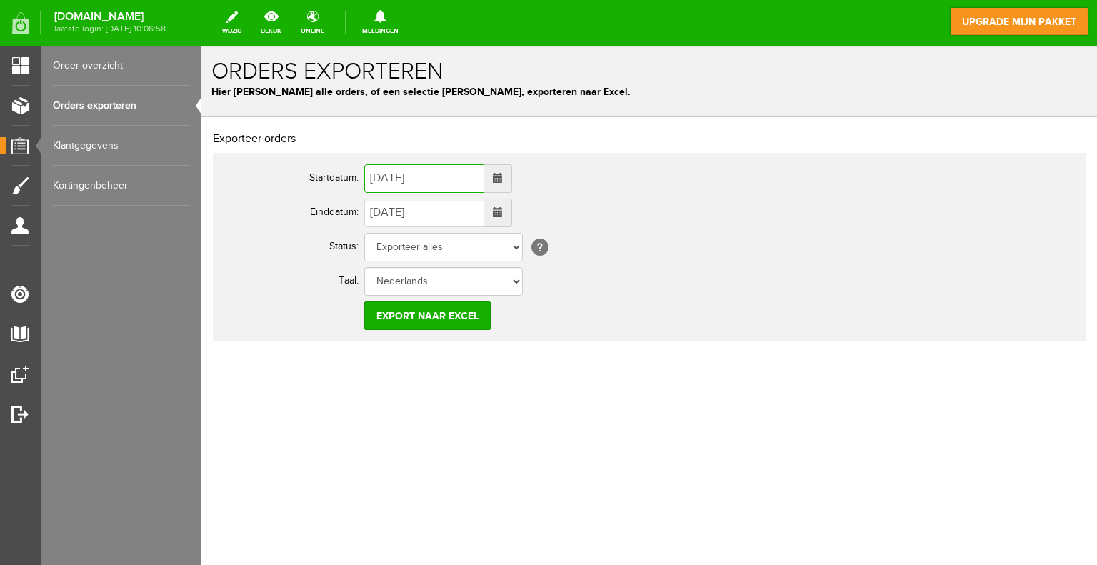
click at [503, 207] on span at bounding box center [498, 212] width 10 height 10
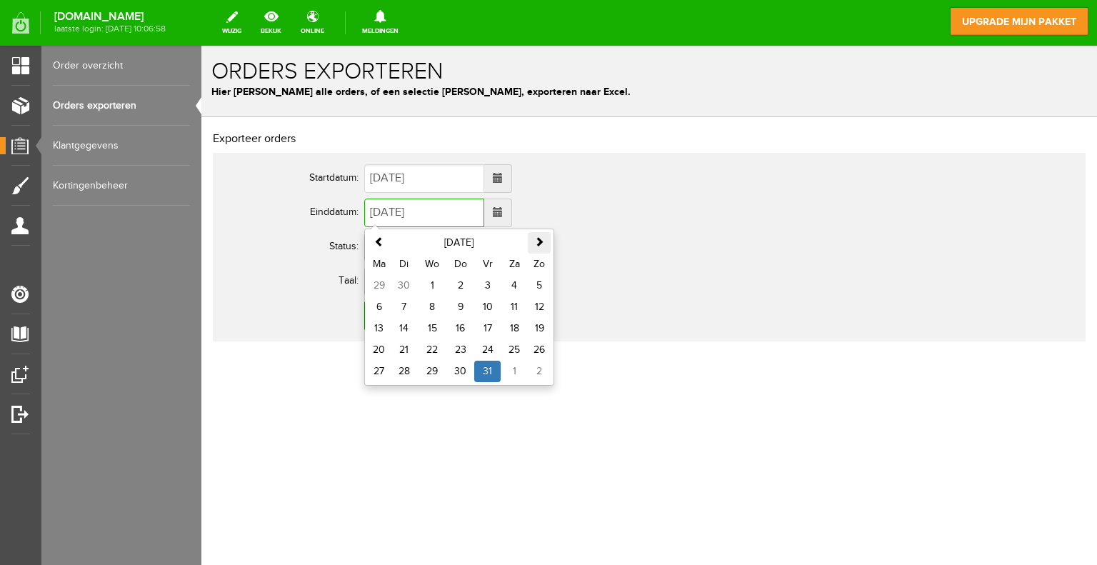
click at [541, 240] on span at bounding box center [539, 241] width 10 height 10
click at [379, 242] on span at bounding box center [379, 241] width 10 height 10
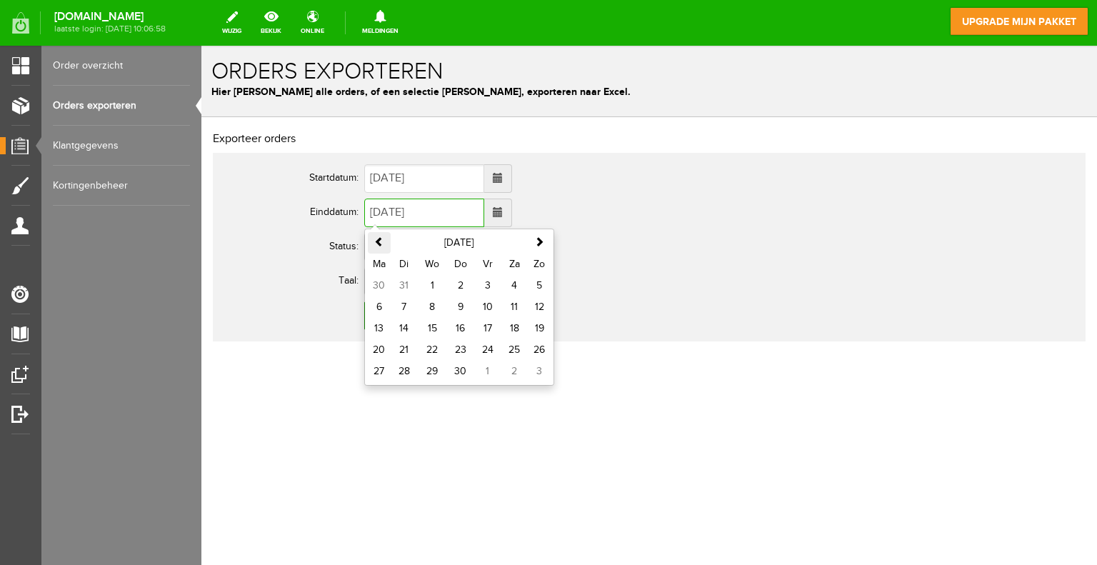
click at [379, 242] on span at bounding box center [379, 241] width 10 height 10
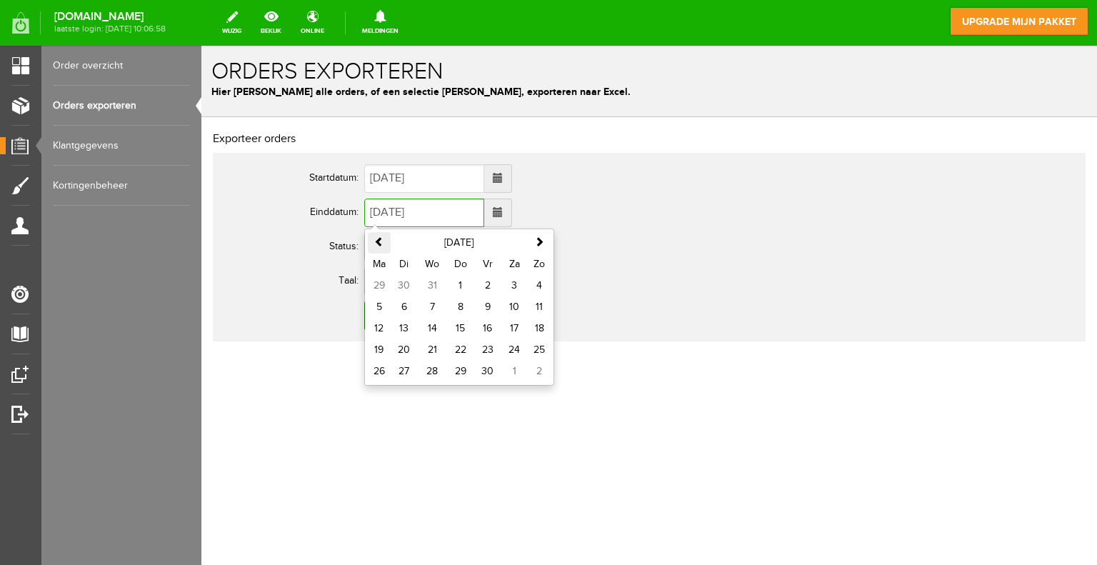
click at [379, 242] on span at bounding box center [379, 241] width 10 height 10
click at [466, 373] on td "31" at bounding box center [460, 371] width 27 height 21
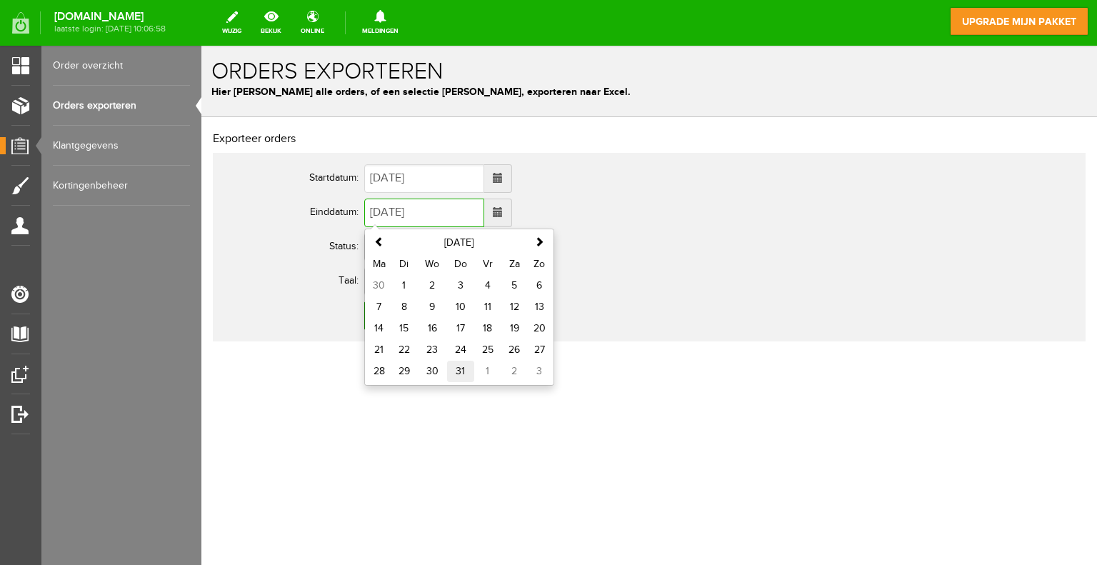
type input "[DATE]"
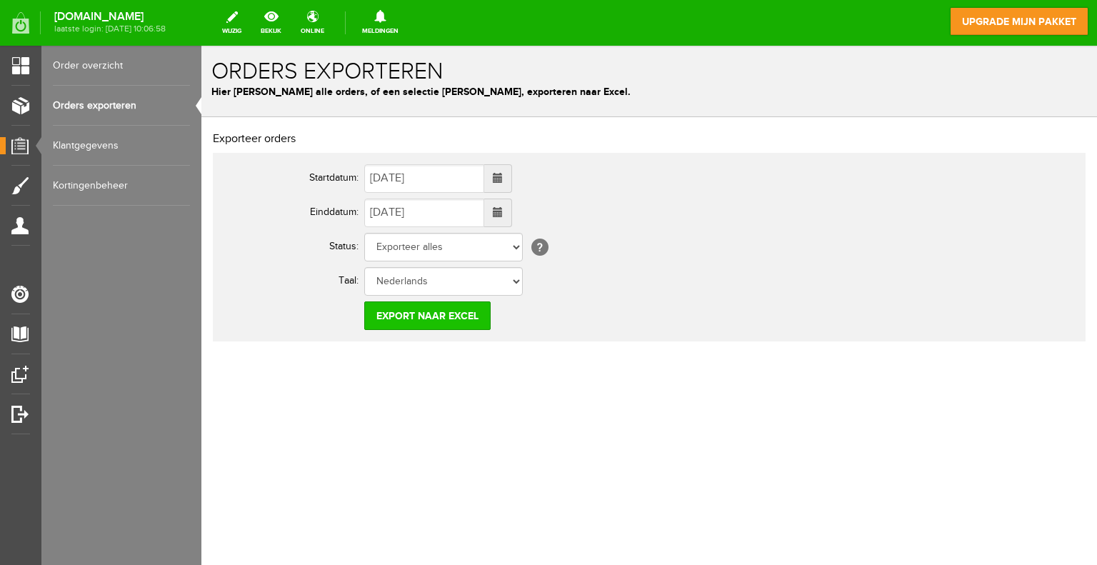
click at [457, 317] on input "Export naar Excel" at bounding box center [427, 315] width 126 height 29
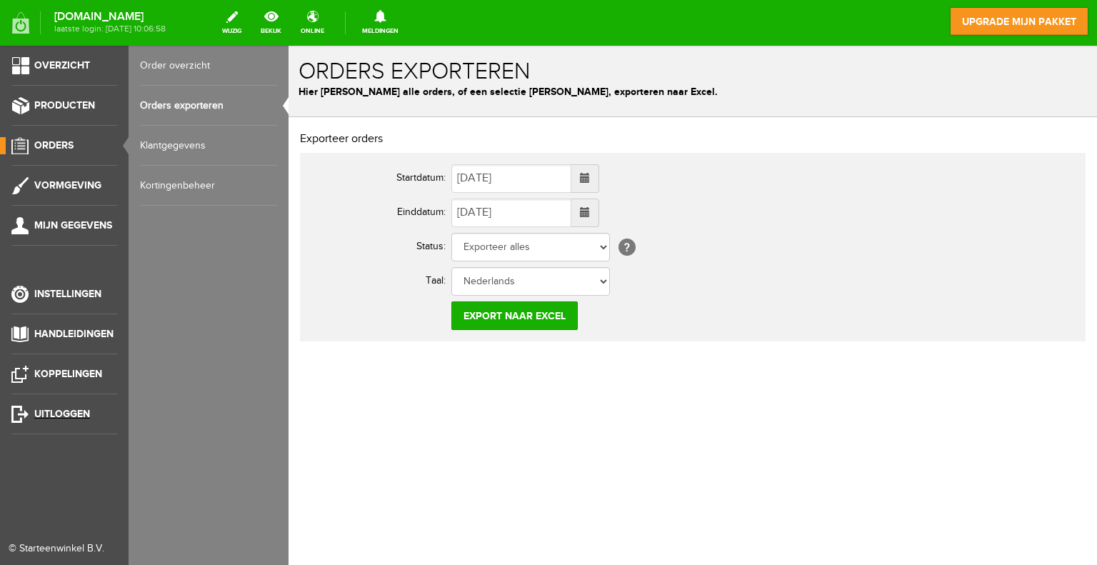
drag, startPoint x: 59, startPoint y: 410, endPoint x: 577, endPoint y: 55, distance: 627.7
click at [59, 410] on span "Uitloggen" at bounding box center [62, 414] width 56 height 12
